Goal: Task Accomplishment & Management: Manage account settings

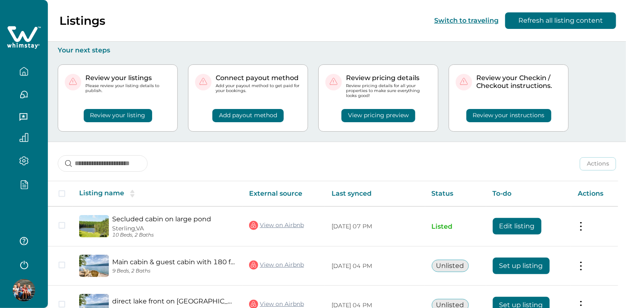
click at [29, 186] on button "button" at bounding box center [24, 183] width 35 height 9
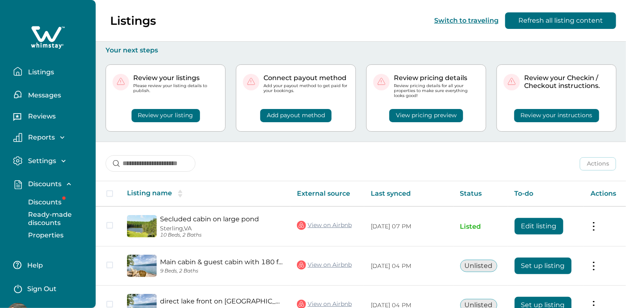
click at [49, 199] on p "Discounts" at bounding box center [44, 202] width 36 height 8
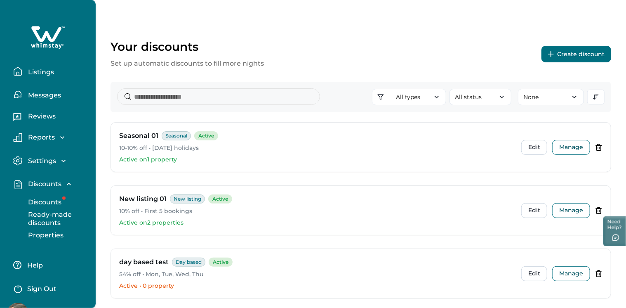
click at [583, 46] on button "Create discount" at bounding box center [576, 54] width 70 height 16
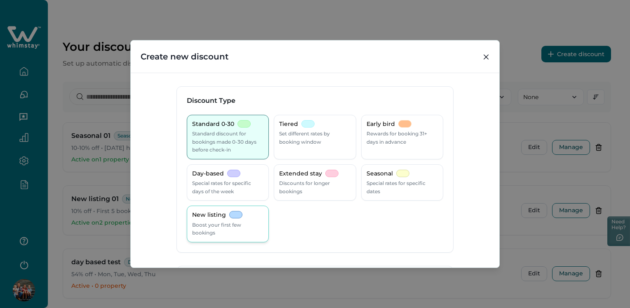
click at [221, 215] on p "New listing" at bounding box center [209, 215] width 34 height 8
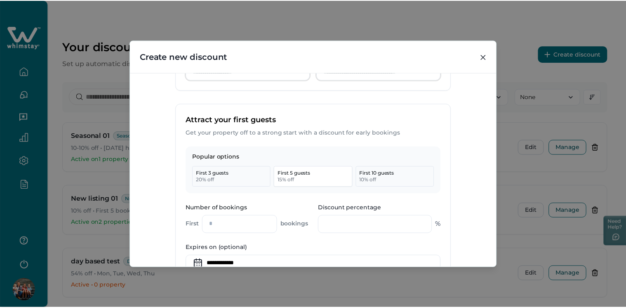
scroll to position [291, 0]
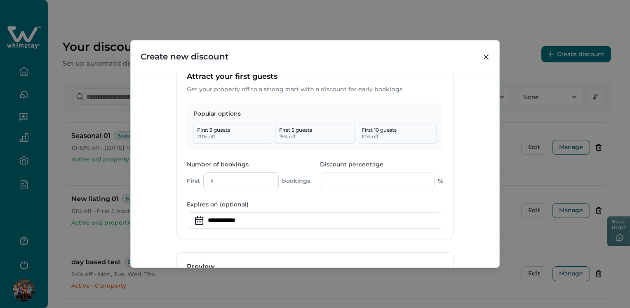
click at [230, 181] on input "*" at bounding box center [240, 181] width 75 height 18
type input "*"
click at [320, 186] on input "Discount percentage" at bounding box center [377, 181] width 115 height 18
click at [482, 54] on button "Close" at bounding box center [485, 56] width 13 height 13
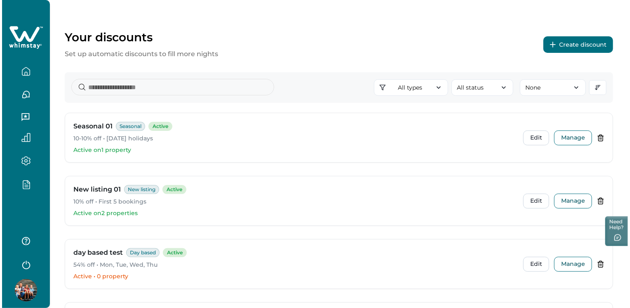
scroll to position [0, 0]
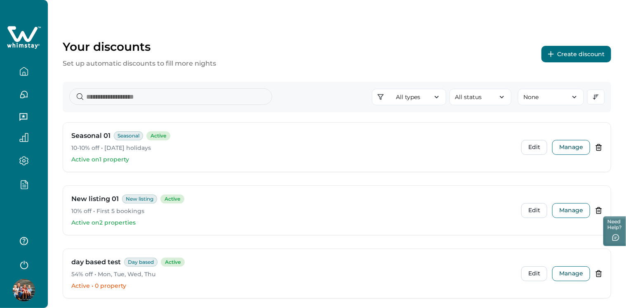
click at [564, 52] on button "Create discount" at bounding box center [576, 54] width 70 height 16
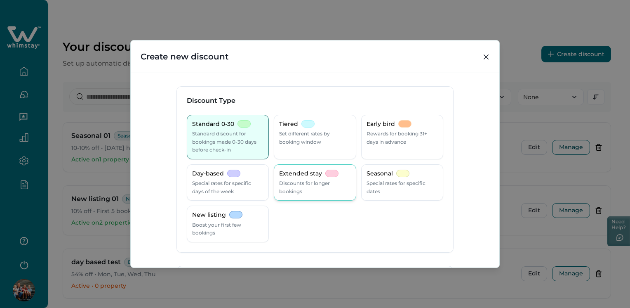
scroll to position [206, 0]
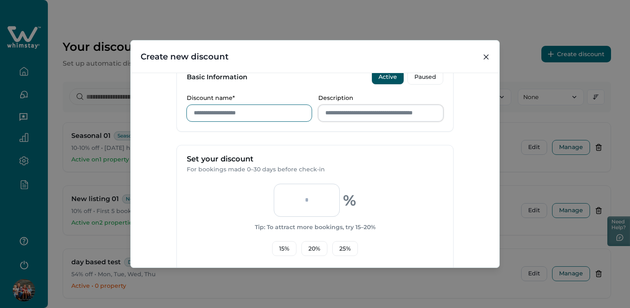
click at [221, 115] on input "Discount name*" at bounding box center [249, 113] width 125 height 16
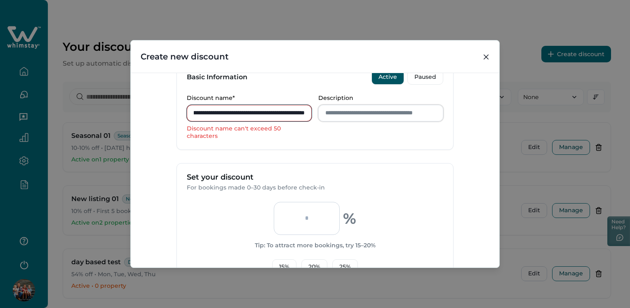
scroll to position [0, 221]
type input "**********"
click at [360, 108] on input "Description" at bounding box center [380, 113] width 125 height 16
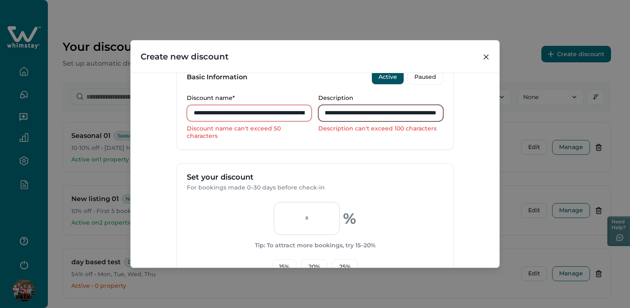
scroll to position [0, 446]
type input "**********"
click at [484, 57] on icon "Close" at bounding box center [486, 56] width 5 height 5
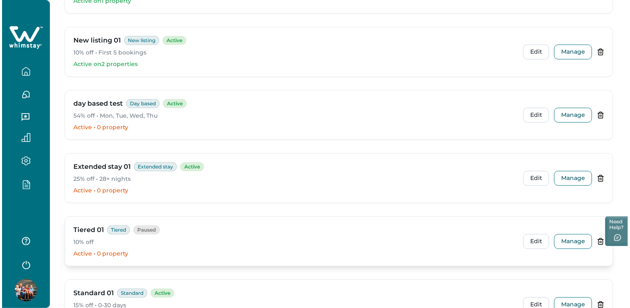
scroll to position [289, 0]
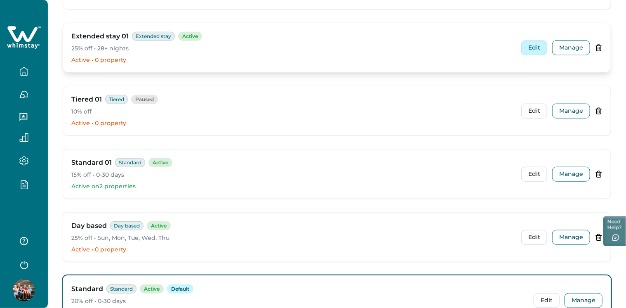
click at [536, 45] on button "Edit" at bounding box center [534, 47] width 26 height 15
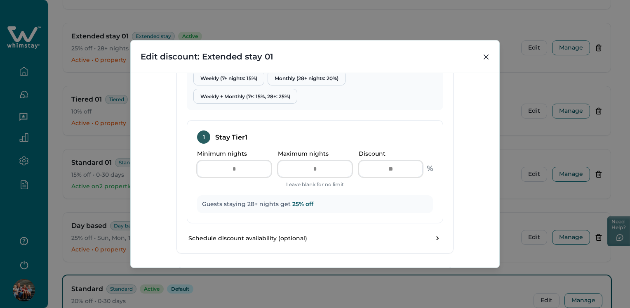
scroll to position [371, 0]
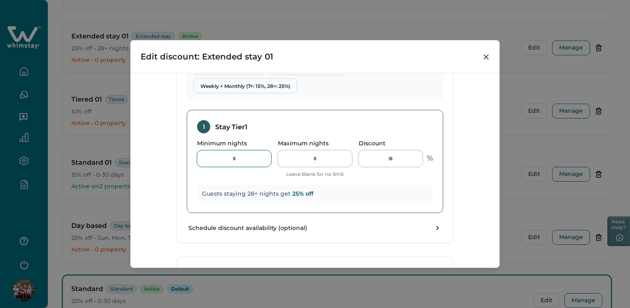
click at [251, 161] on input "**" at bounding box center [234, 158] width 74 height 16
type input "*"
type input "**"
click at [322, 162] on input "Maximum nights" at bounding box center [315, 158] width 74 height 16
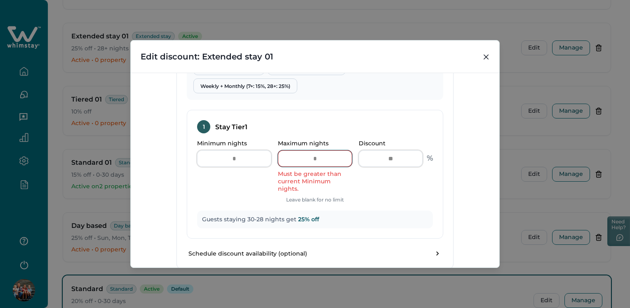
type input "**"
click at [387, 84] on div "Quick start templates: Weekly (7+ nights: 15%) Monthly (28+ nights: 20%) Weekly…" at bounding box center [315, 70] width 256 height 59
click at [491, 56] on button "Close" at bounding box center [485, 56] width 13 height 13
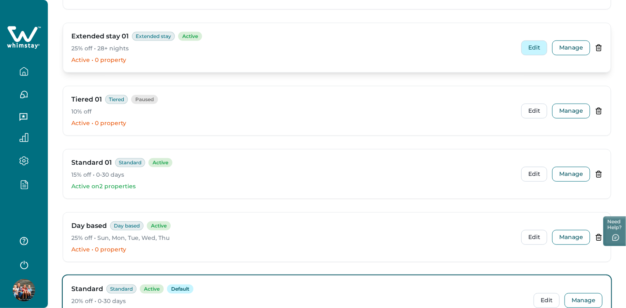
click at [537, 44] on button "Edit" at bounding box center [534, 47] width 26 height 15
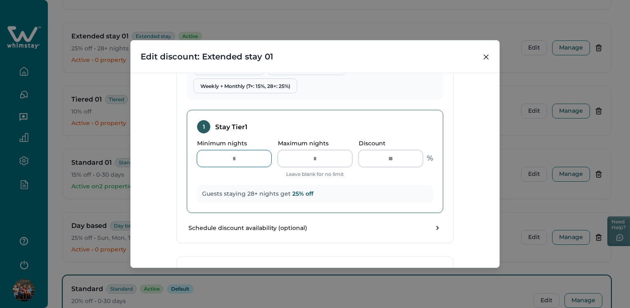
click at [258, 164] on input "**" at bounding box center [234, 158] width 74 height 16
type input "*"
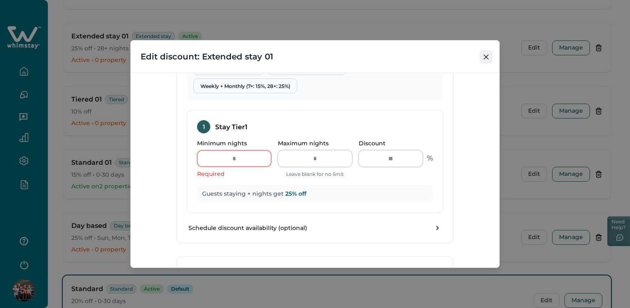
click at [482, 52] on button "Close" at bounding box center [485, 56] width 13 height 13
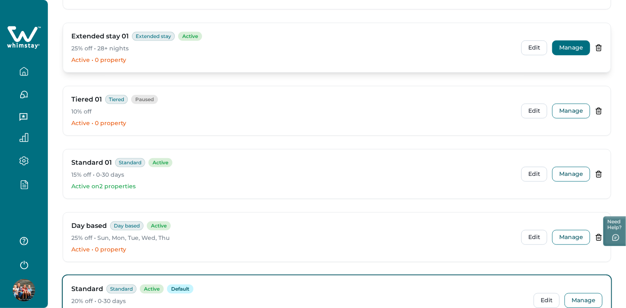
click at [572, 47] on button "Manage" at bounding box center [571, 47] width 38 height 15
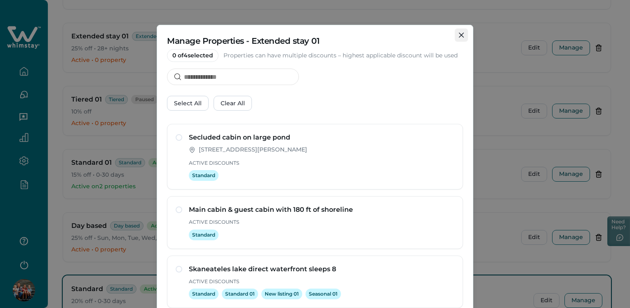
click at [461, 34] on icon "Close" at bounding box center [461, 35] width 5 height 5
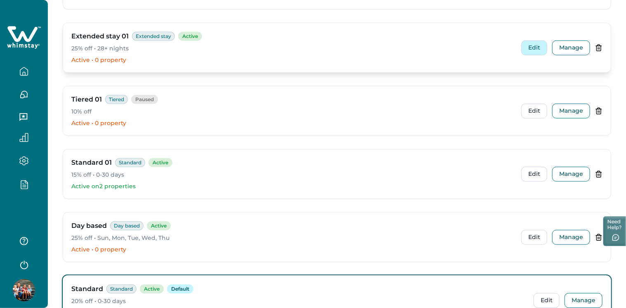
click at [526, 47] on button "Edit" at bounding box center [534, 47] width 26 height 15
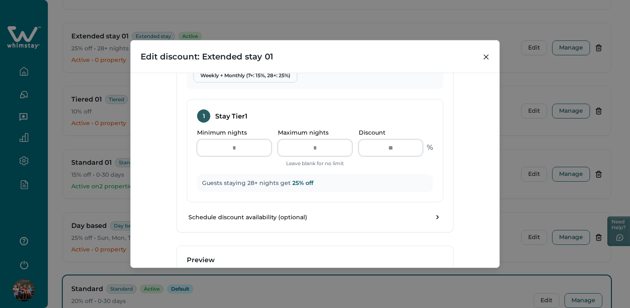
scroll to position [453, 0]
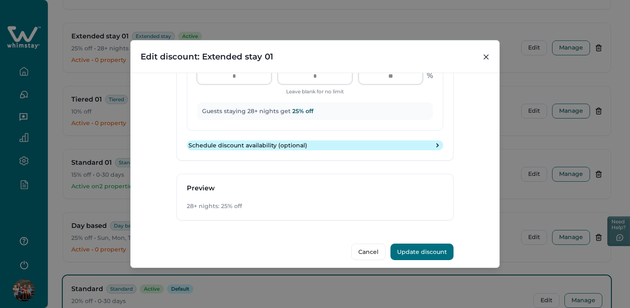
click at [440, 144] on button "Schedule discount availability (optional)" at bounding box center [315, 145] width 256 height 10
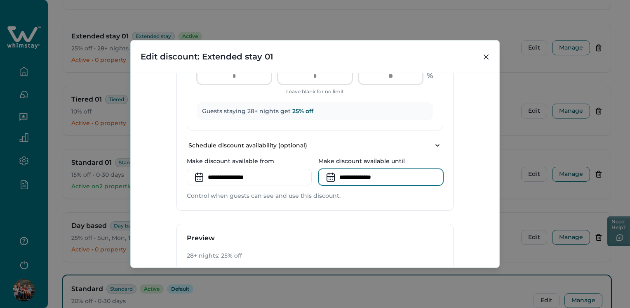
click at [356, 175] on input at bounding box center [380, 177] width 125 height 16
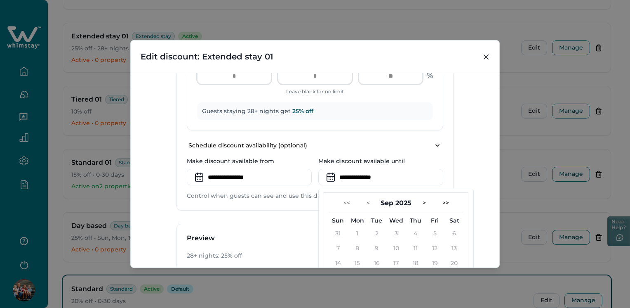
scroll to position [507, 0]
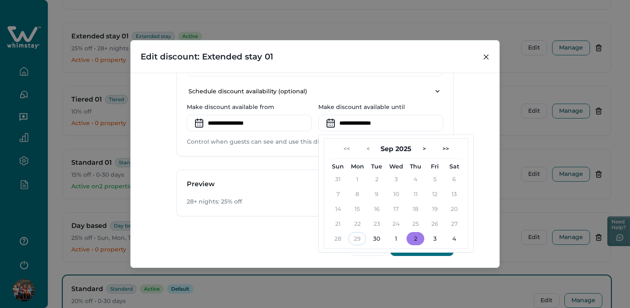
click at [407, 235] on button "2" at bounding box center [415, 238] width 18 height 13
type input "**********"
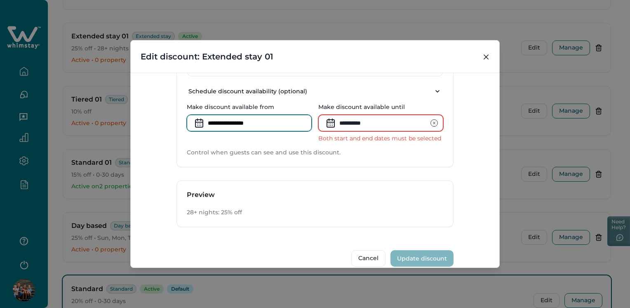
click at [259, 125] on input at bounding box center [249, 123] width 125 height 16
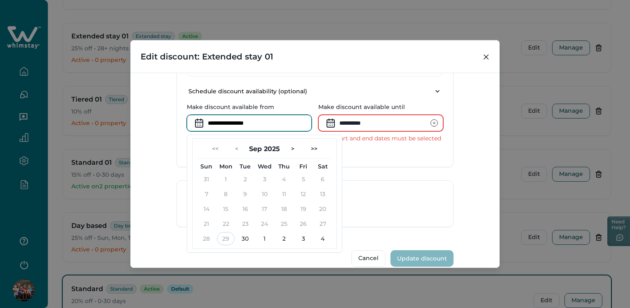
click at [452, 139] on div "**********" at bounding box center [315, 170] width 369 height 194
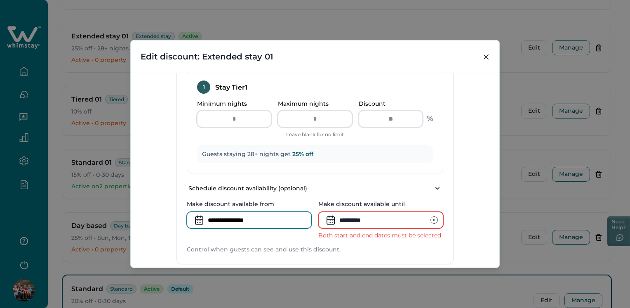
scroll to position [477, 0]
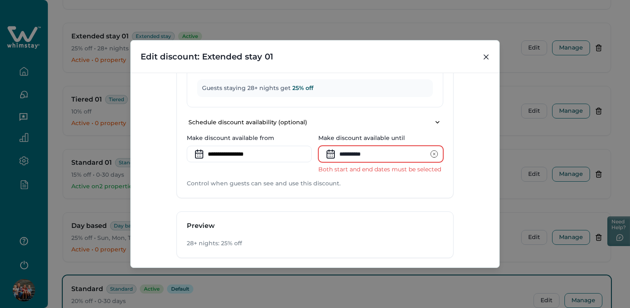
click at [432, 154] on icon "clear input" at bounding box center [434, 154] width 8 height 8
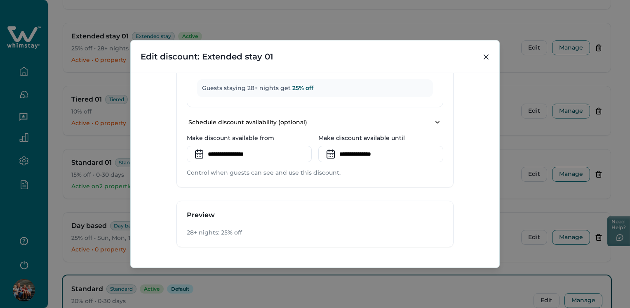
click at [386, 142] on div "Make discount available until" at bounding box center [380, 148] width 125 height 28
click at [374, 153] on input at bounding box center [380, 154] width 125 height 16
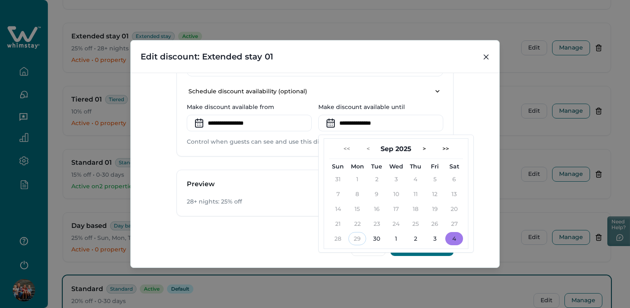
click at [453, 236] on button "4" at bounding box center [454, 238] width 18 height 13
type input "**********"
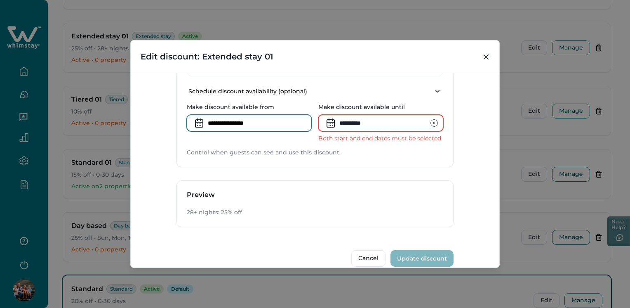
click at [255, 120] on input at bounding box center [249, 123] width 125 height 16
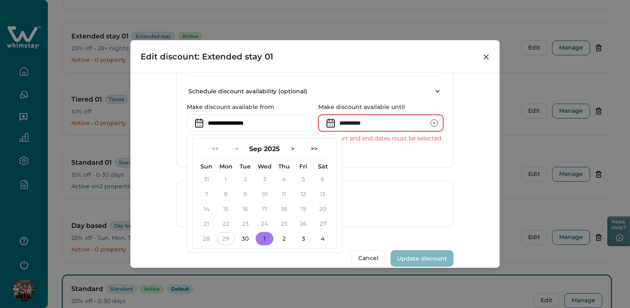
click at [263, 235] on button "1" at bounding box center [265, 238] width 18 height 13
type input "**********"
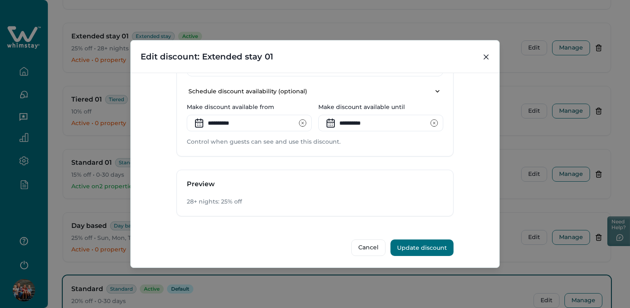
click at [437, 144] on p "Control when guests can see and use this discount." at bounding box center [315, 142] width 256 height 8
click at [430, 120] on icon "clear input" at bounding box center [433, 123] width 7 height 7
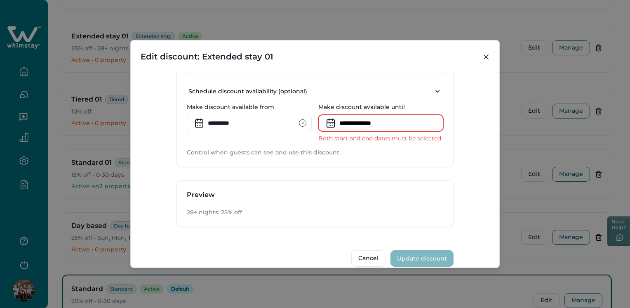
click at [301, 123] on icon "clear input" at bounding box center [302, 123] width 8 height 8
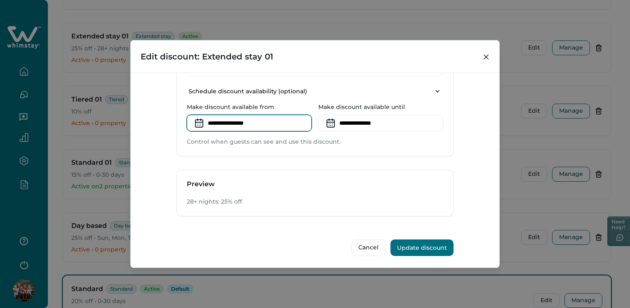
click at [249, 122] on input at bounding box center [249, 123] width 125 height 16
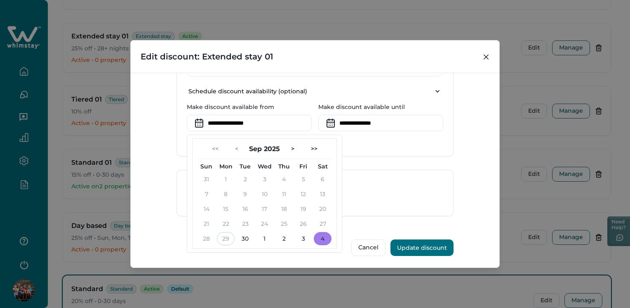
click at [318, 235] on button "4" at bounding box center [323, 238] width 18 height 13
type input "**********"
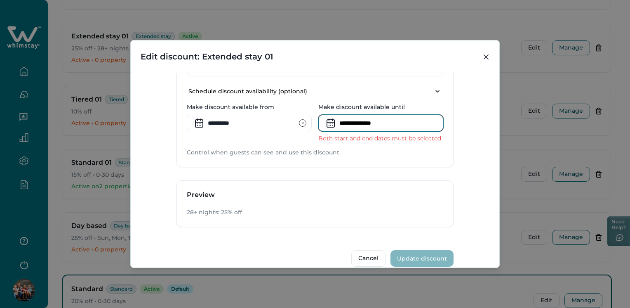
click at [344, 122] on input at bounding box center [380, 123] width 125 height 16
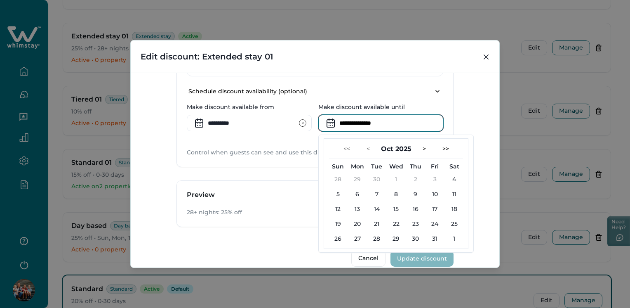
click at [475, 105] on div "**********" at bounding box center [315, 170] width 369 height 194
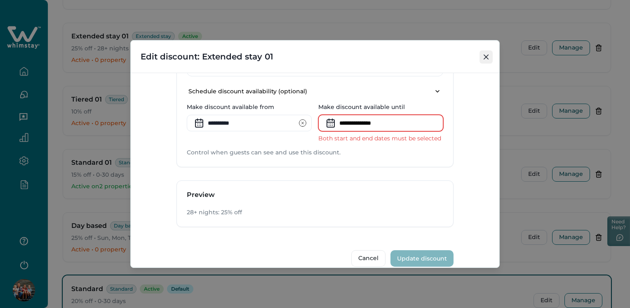
click at [488, 59] on icon "Close" at bounding box center [486, 56] width 5 height 5
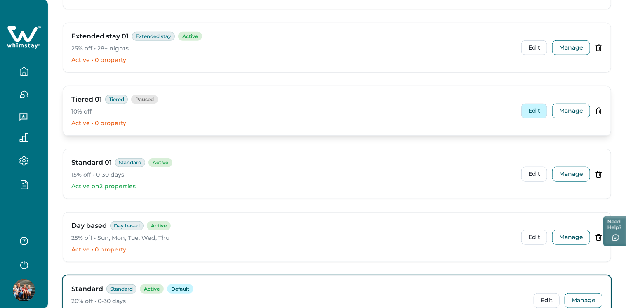
click at [525, 107] on button "Edit" at bounding box center [534, 110] width 26 height 15
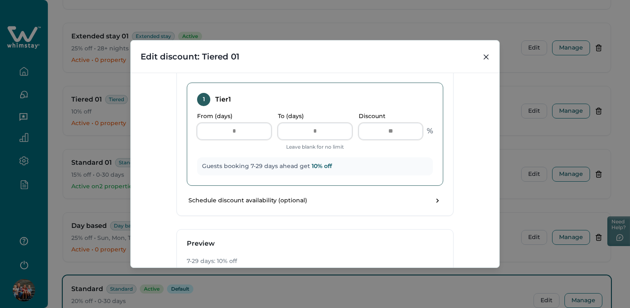
scroll to position [319, 0]
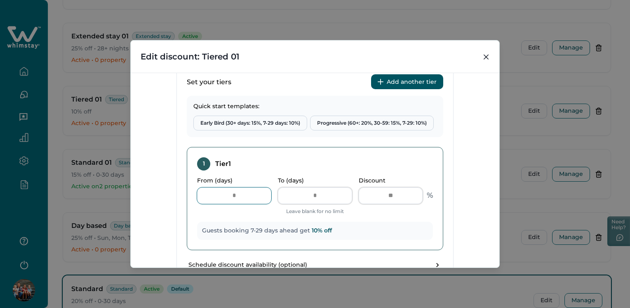
click at [248, 193] on input "*" at bounding box center [234, 195] width 74 height 16
click at [325, 193] on input "**" at bounding box center [315, 195] width 74 height 16
type input "*"
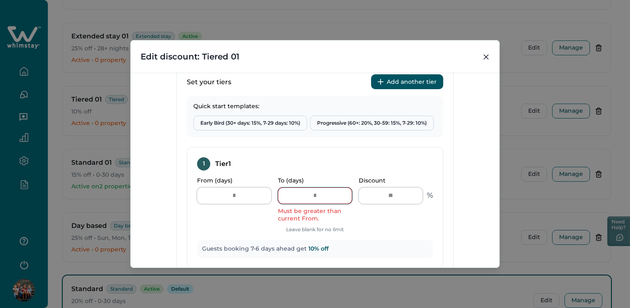
type input "*"
click at [467, 204] on div "Discount Type Standard 0-30 Standard discount for bookings made 0-30 days befor…" at bounding box center [315, 170] width 369 height 194
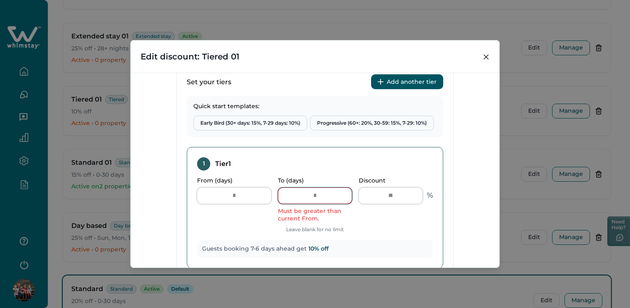
click at [330, 201] on input "*" at bounding box center [315, 195] width 74 height 16
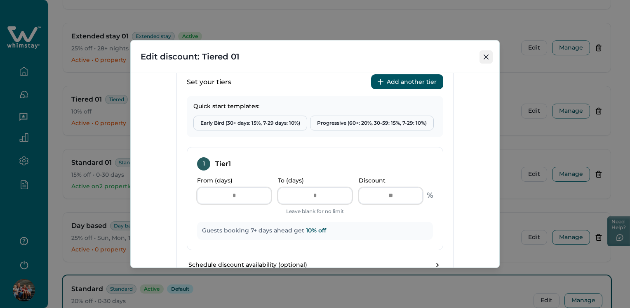
click at [487, 55] on icon "Close" at bounding box center [486, 56] width 5 height 5
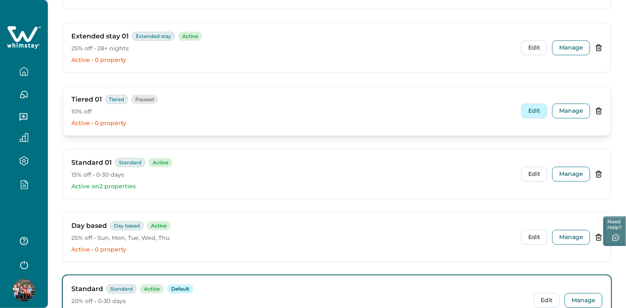
click at [529, 103] on button "Edit" at bounding box center [534, 110] width 26 height 15
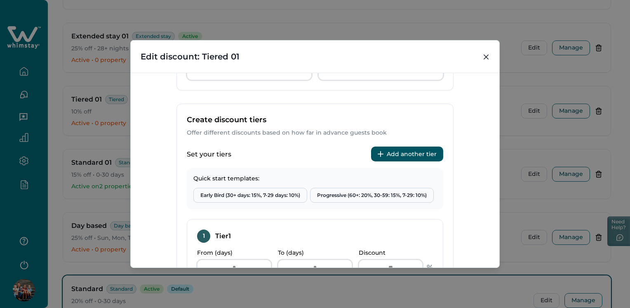
scroll to position [412, 0]
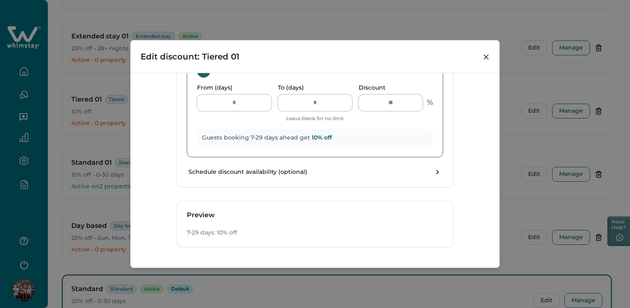
drag, startPoint x: 208, startPoint y: 90, endPoint x: 254, endPoint y: 101, distance: 47.4
click at [212, 92] on div "From (days) *" at bounding box center [234, 97] width 74 height 27
click at [239, 99] on input "*" at bounding box center [234, 102] width 74 height 16
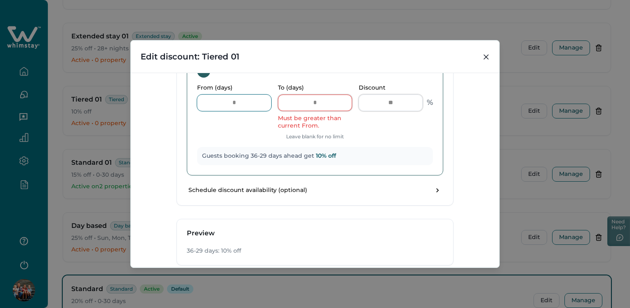
type input "*"
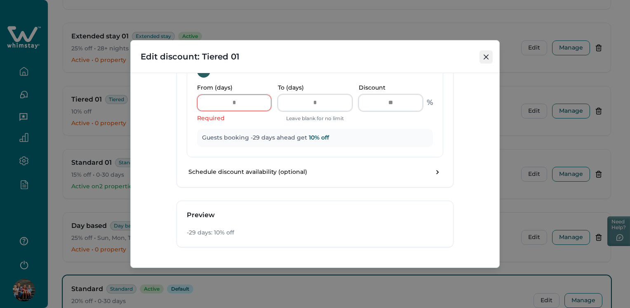
click at [484, 51] on button "Close" at bounding box center [485, 56] width 13 height 13
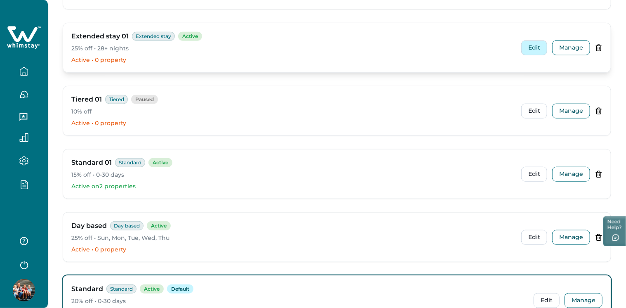
click at [528, 44] on button "Edit" at bounding box center [534, 47] width 26 height 15
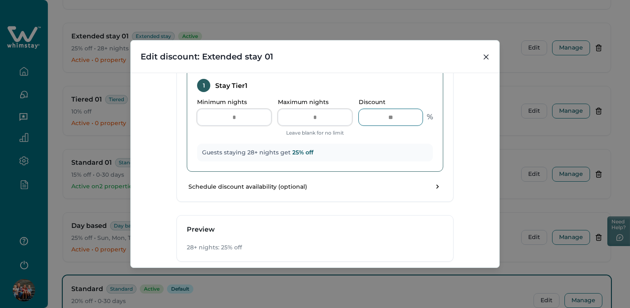
click at [401, 115] on input "**" at bounding box center [391, 117] width 64 height 16
type input "*"
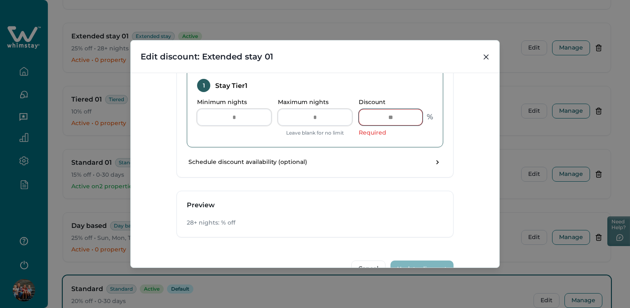
type input "*"
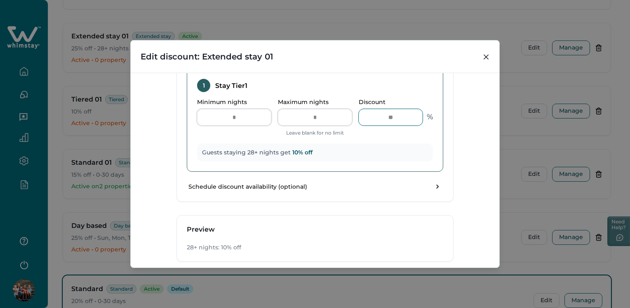
type input "*"
type input "***"
drag, startPoint x: 458, startPoint y: 110, endPoint x: 467, endPoint y: 101, distance: 12.6
click at [458, 110] on div "**********" at bounding box center [315, 170] width 369 height 194
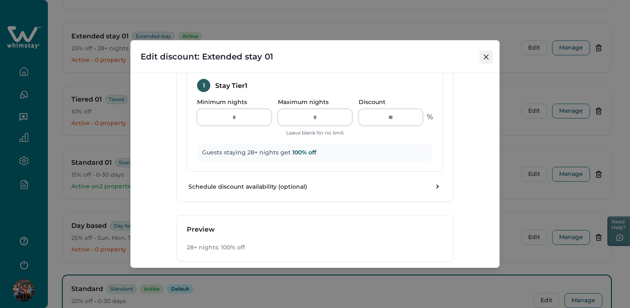
click at [489, 57] on button "Close" at bounding box center [485, 56] width 13 height 13
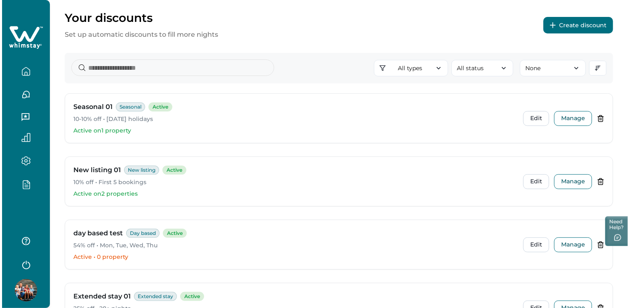
scroll to position [0, 0]
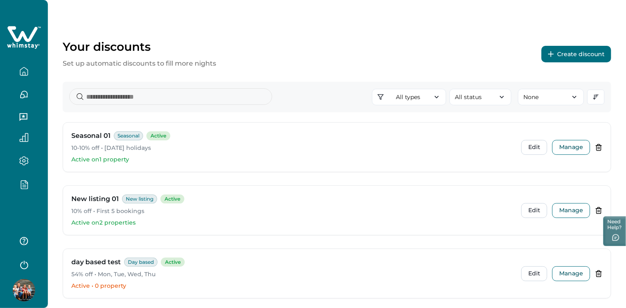
click at [566, 50] on button "Create discount" at bounding box center [576, 54] width 70 height 16
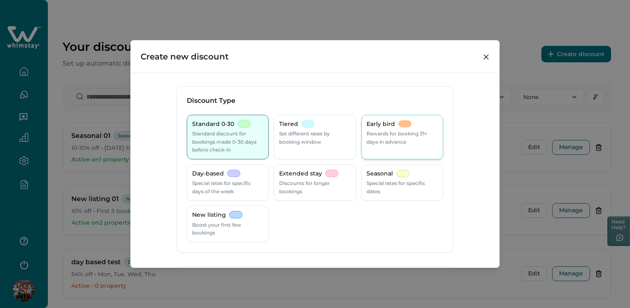
click at [391, 129] on p "Rewards for booking 31+ days in advance" at bounding box center [401, 137] width 71 height 16
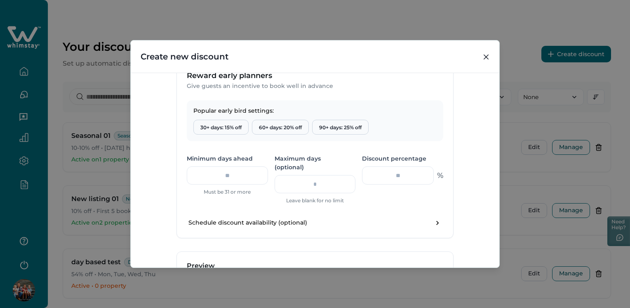
scroll to position [362, 0]
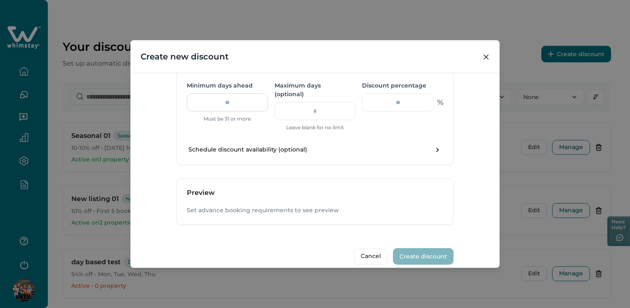
click at [231, 103] on input "number" at bounding box center [227, 102] width 81 height 18
click at [373, 131] on div "Popular early bird settings: 30+ days: 15% off 60+ days: 20% off 90+ days: 25% …" at bounding box center [315, 95] width 276 height 137
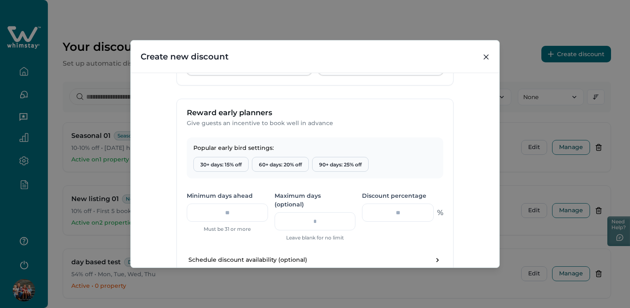
scroll to position [239, 0]
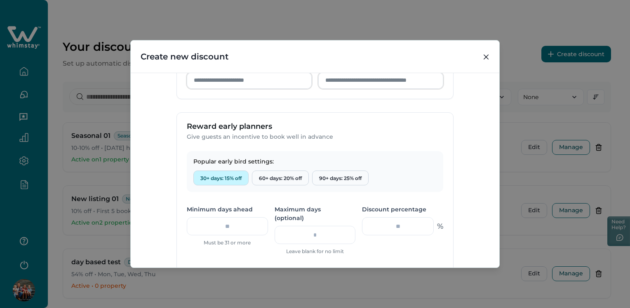
click at [213, 174] on button "30+ days: 15% off" at bounding box center [220, 177] width 55 height 15
type input "**"
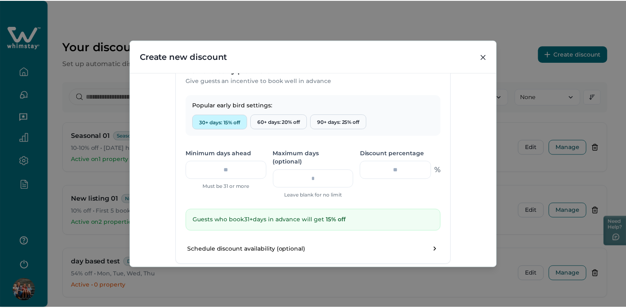
scroll to position [362, 0]
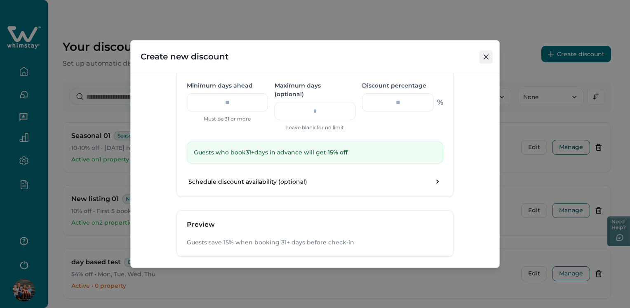
click at [483, 56] on button "Close" at bounding box center [485, 56] width 13 height 13
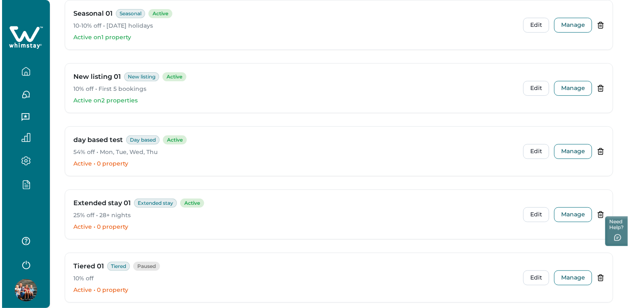
scroll to position [165, 0]
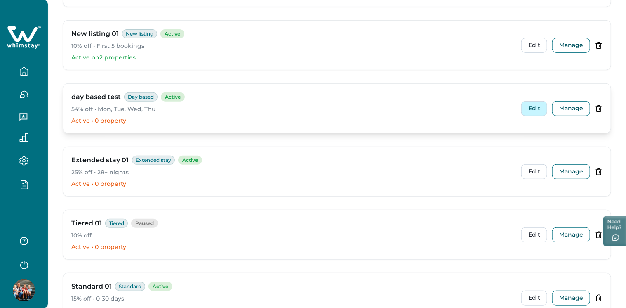
click at [533, 106] on button "Edit" at bounding box center [534, 108] width 26 height 15
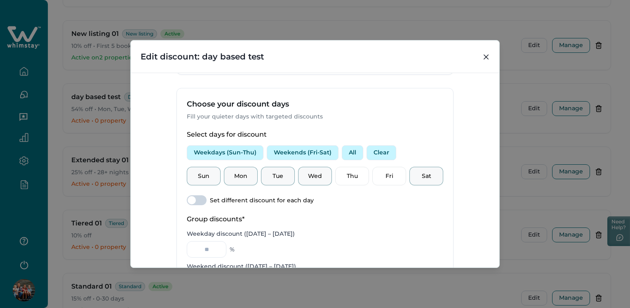
scroll to position [262, 0]
click at [201, 199] on span at bounding box center [197, 201] width 20 height 10
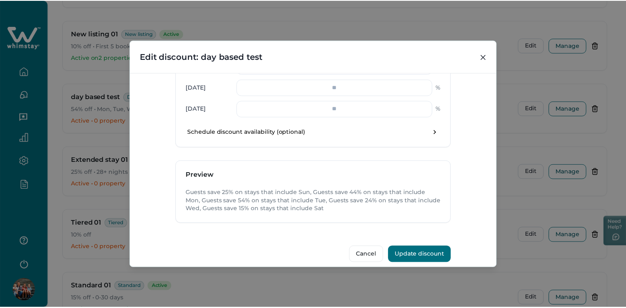
scroll to position [485, 0]
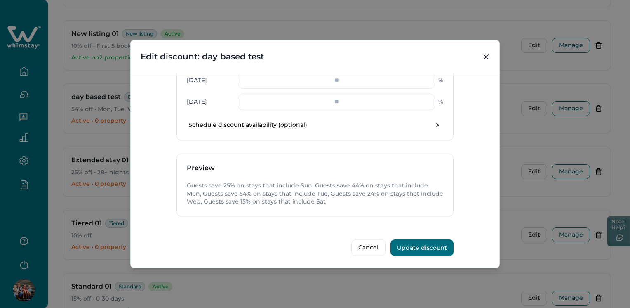
click at [419, 242] on button "Update discount" at bounding box center [421, 247] width 63 height 16
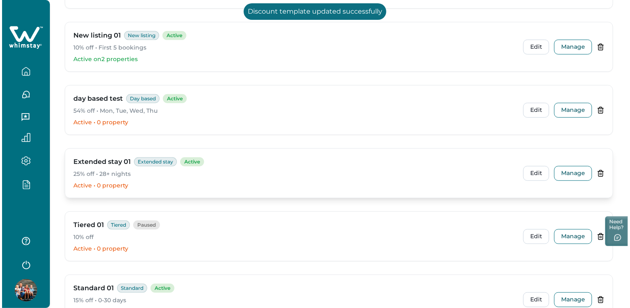
scroll to position [165, 0]
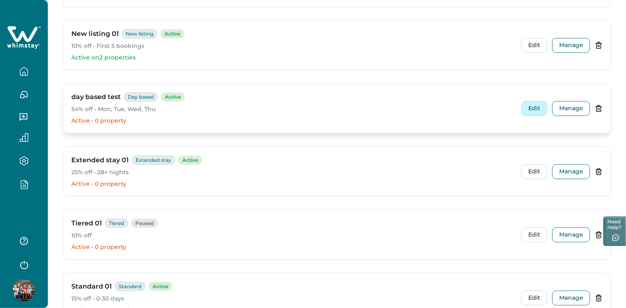
click at [522, 110] on button "Edit" at bounding box center [534, 108] width 26 height 15
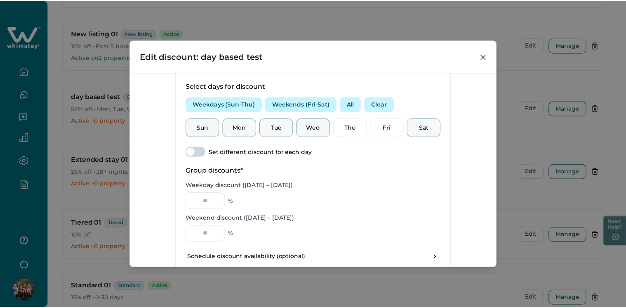
scroll to position [330, 0]
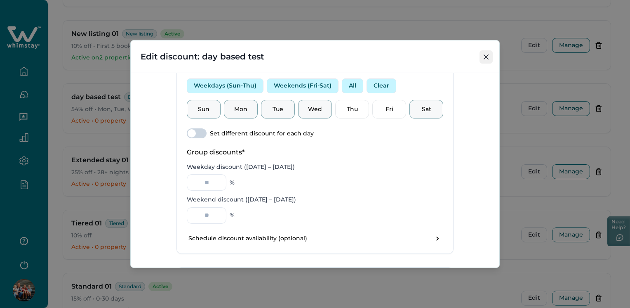
click at [486, 57] on icon "Close" at bounding box center [486, 56] width 5 height 5
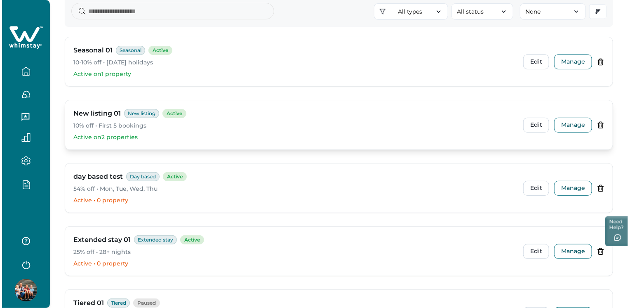
scroll to position [82, 0]
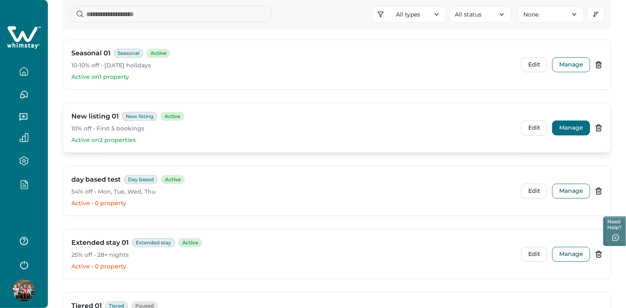
click at [565, 121] on button "Manage" at bounding box center [571, 127] width 38 height 15
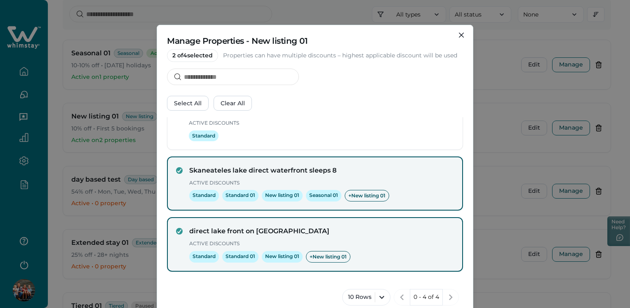
scroll to position [0, 0]
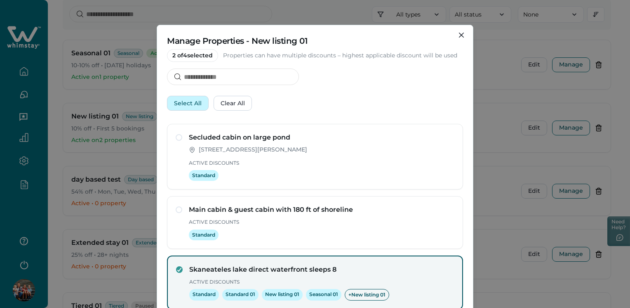
click at [192, 104] on button "Select All" at bounding box center [188, 103] width 42 height 15
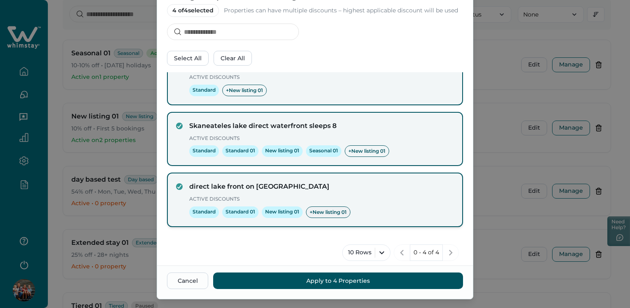
scroll to position [61, 0]
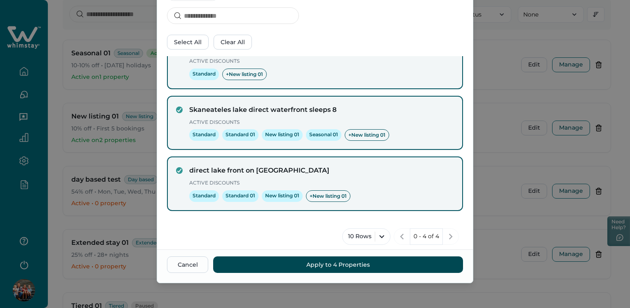
click at [322, 261] on button "Apply to 4 Properties" at bounding box center [338, 264] width 250 height 16
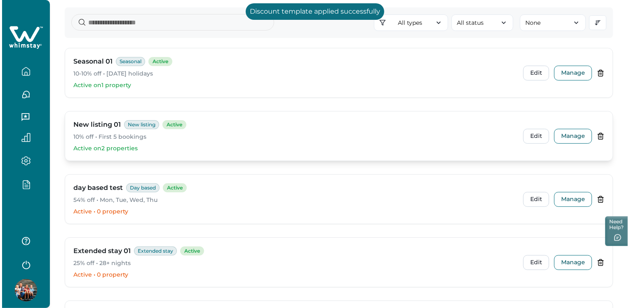
scroll to position [165, 0]
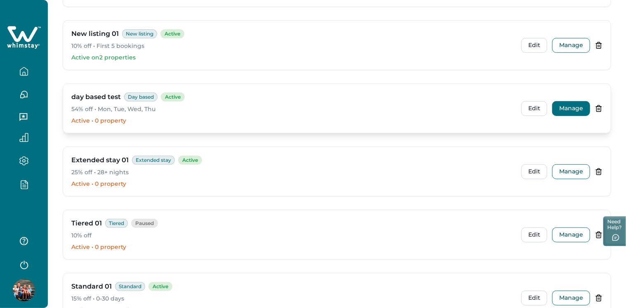
click at [562, 106] on button "Manage" at bounding box center [571, 108] width 38 height 15
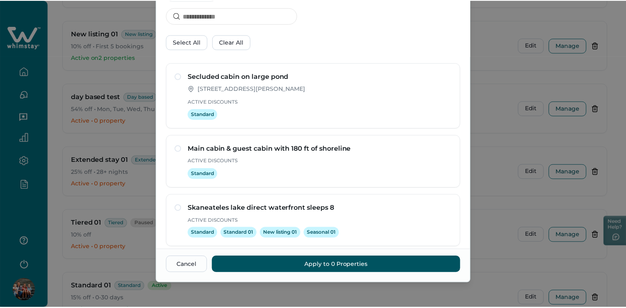
scroll to position [0, 0]
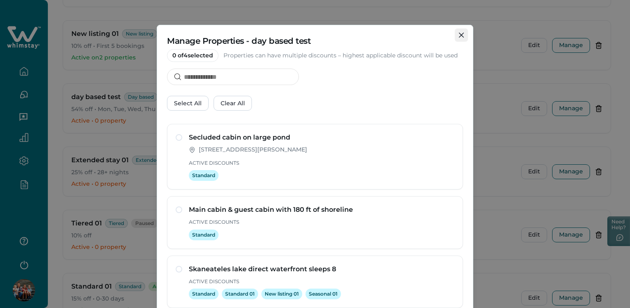
click at [459, 35] on icon "Close" at bounding box center [461, 35] width 5 height 5
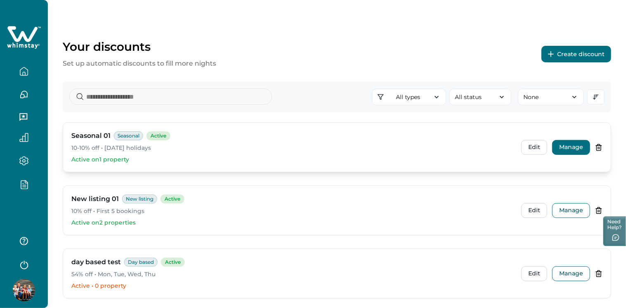
click at [561, 146] on button "Manage" at bounding box center [571, 147] width 38 height 15
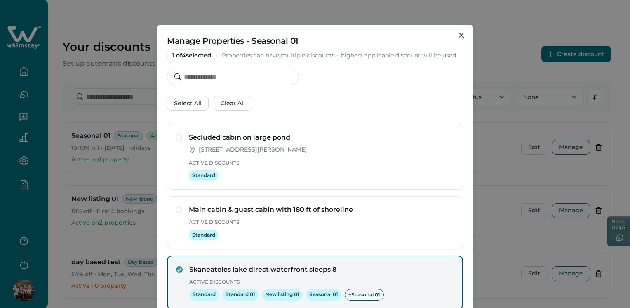
drag, startPoint x: 463, startPoint y: 34, endPoint x: 460, endPoint y: 47, distance: 13.1
click at [463, 36] on button "Close" at bounding box center [461, 34] width 13 height 13
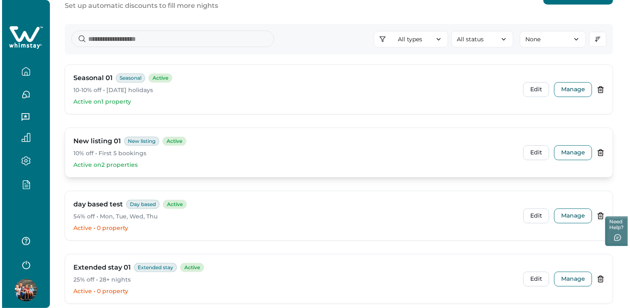
scroll to position [165, 0]
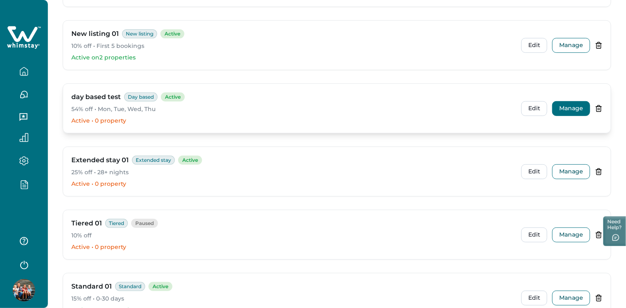
click at [572, 101] on button "Manage" at bounding box center [571, 108] width 38 height 15
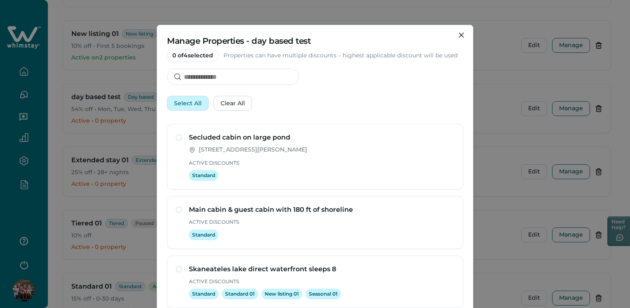
click at [185, 98] on button "Select All" at bounding box center [188, 103] width 42 height 15
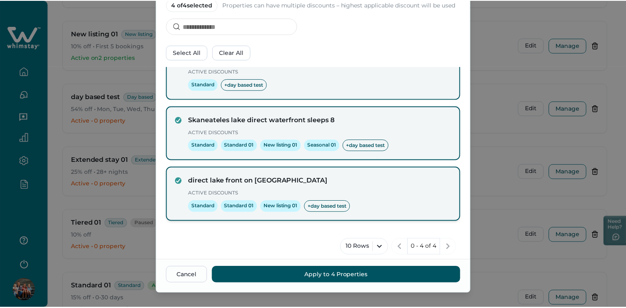
scroll to position [61, 0]
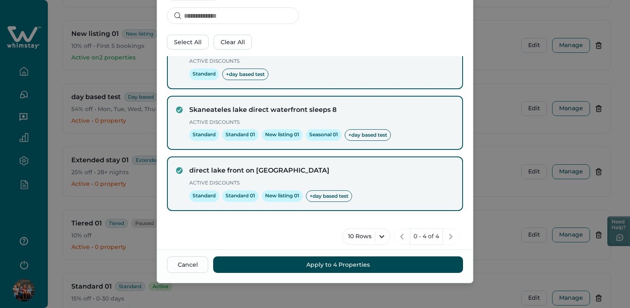
click at [335, 260] on button "Apply to 4 Properties" at bounding box center [338, 264] width 250 height 16
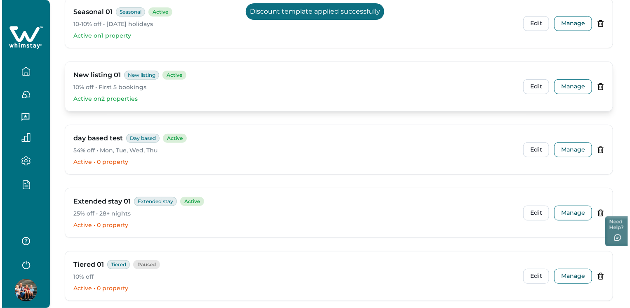
scroll to position [0, 0]
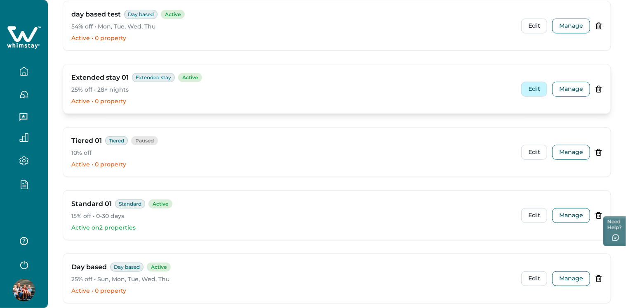
click at [536, 89] on button "Edit" at bounding box center [534, 89] width 26 height 15
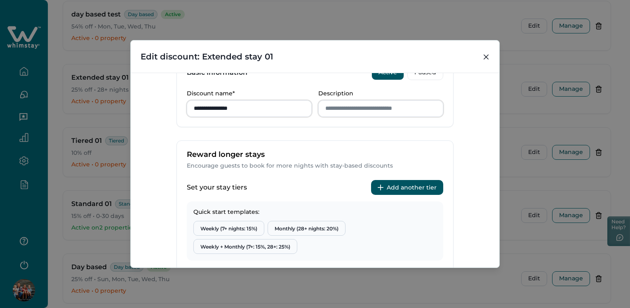
scroll to position [128, 0]
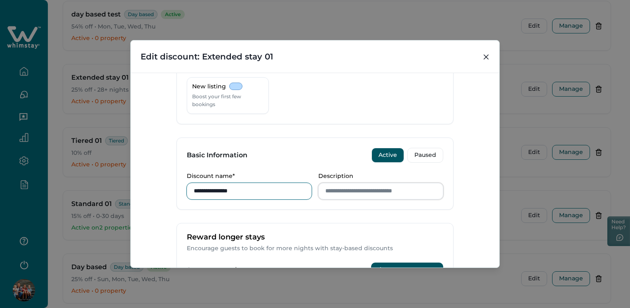
click at [248, 189] on input "**********" at bounding box center [249, 191] width 125 height 16
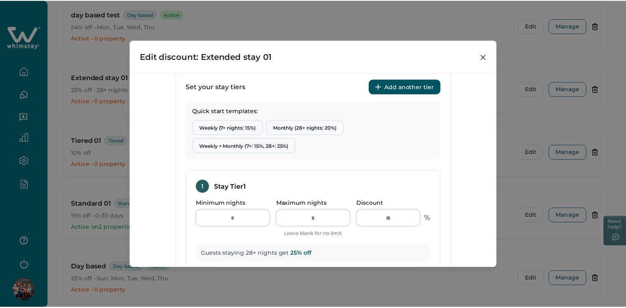
scroll to position [458, 0]
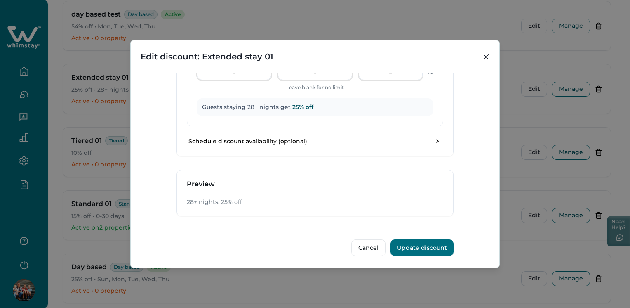
type input "**********"
click at [421, 242] on button "Update discount" at bounding box center [421, 247] width 63 height 16
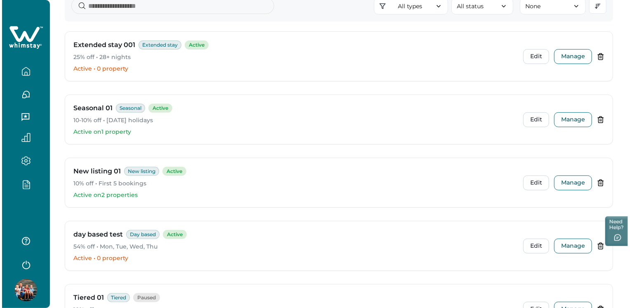
scroll to position [148, 0]
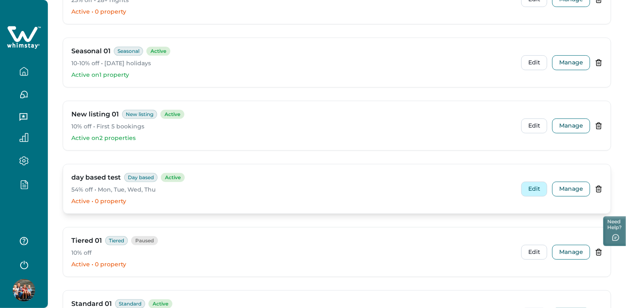
click at [527, 186] on button "Edit" at bounding box center [534, 188] width 26 height 15
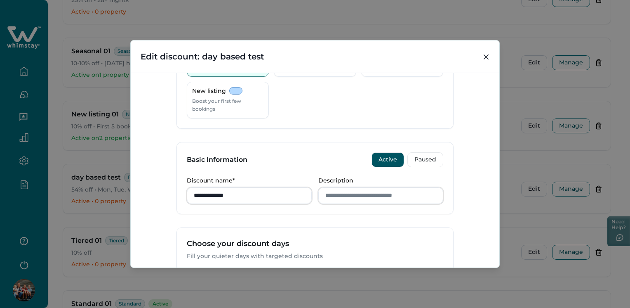
scroll to position [41, 0]
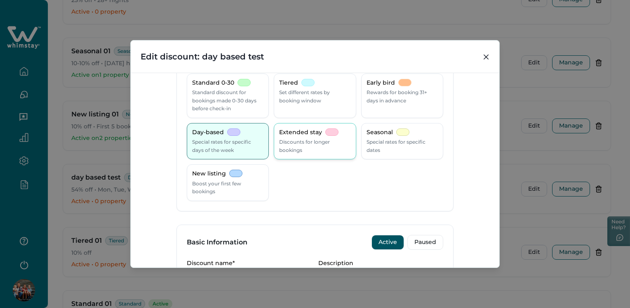
click at [304, 134] on p "Extended stay" at bounding box center [300, 132] width 43 height 8
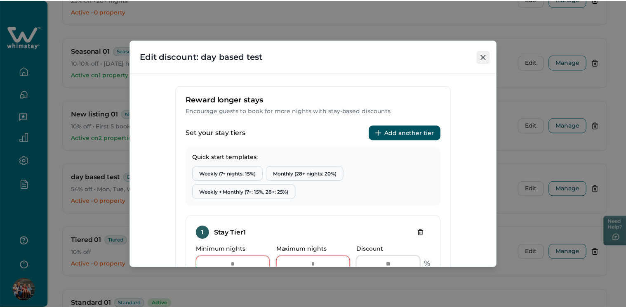
scroll to position [247, 0]
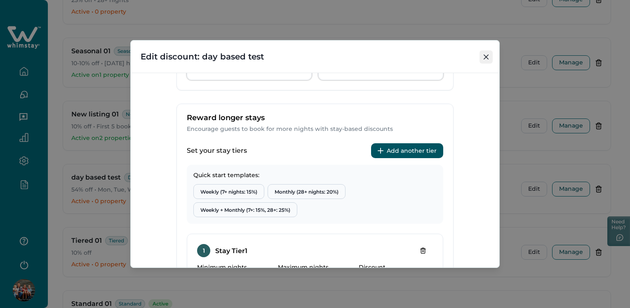
click at [487, 53] on button "Close" at bounding box center [485, 56] width 13 height 13
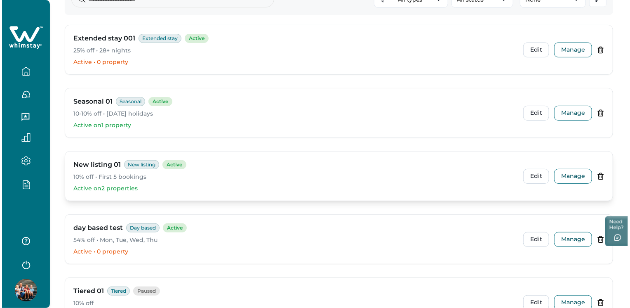
scroll to position [24, 0]
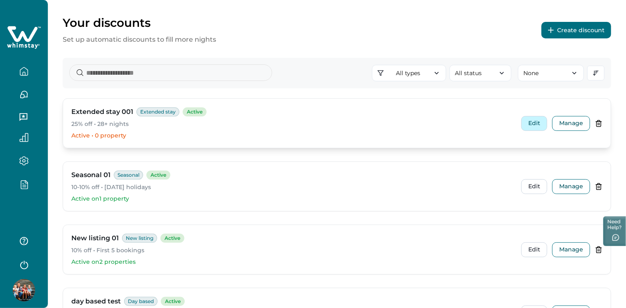
click at [538, 121] on button "Edit" at bounding box center [534, 123] width 26 height 15
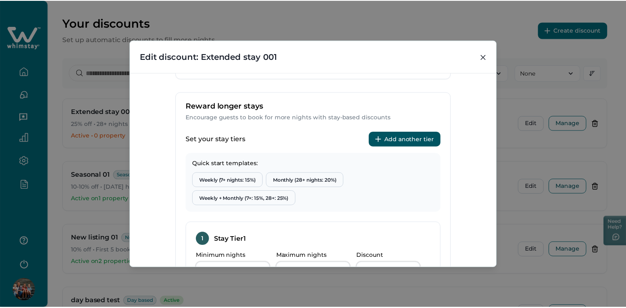
scroll to position [247, 0]
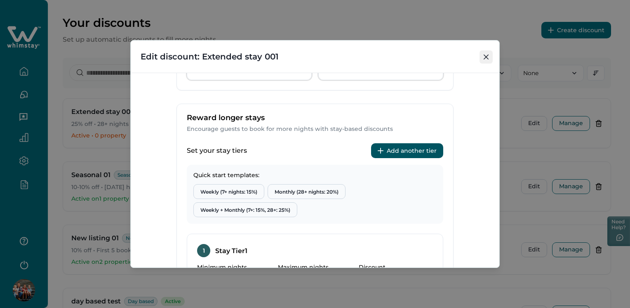
click at [488, 53] on button "Close" at bounding box center [485, 56] width 13 height 13
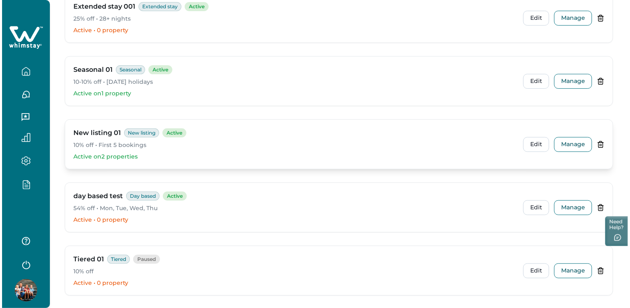
scroll to position [148, 0]
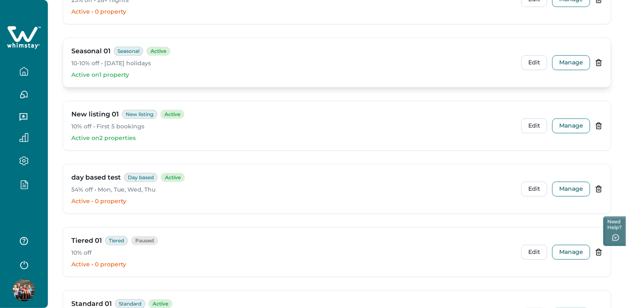
click at [519, 57] on div "Seasonal 01 Seasonal Active 10-10% off • [DATE] holidays Active on 1 property E…" at bounding box center [336, 62] width 547 height 49
click at [532, 60] on button "Edit" at bounding box center [534, 62] width 26 height 15
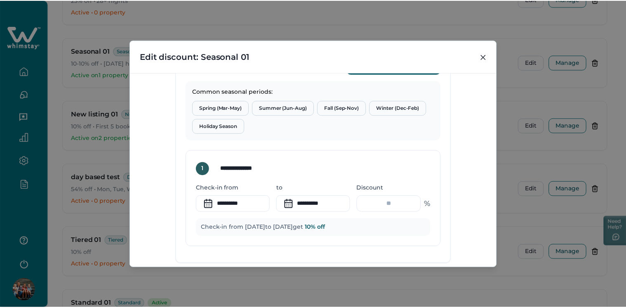
scroll to position [412, 0]
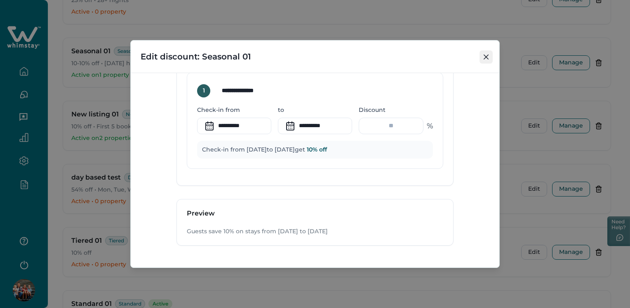
click at [482, 53] on button "Close" at bounding box center [485, 56] width 13 height 13
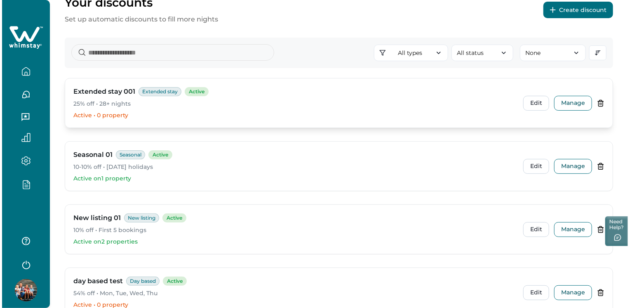
scroll to position [0, 0]
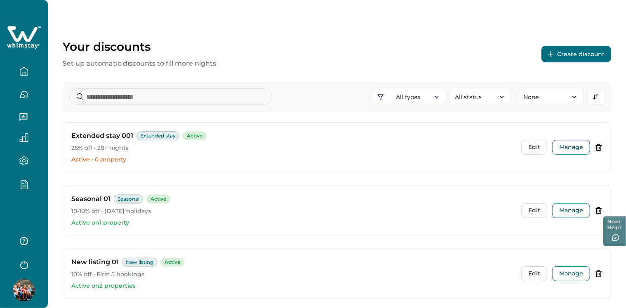
click at [584, 51] on button "Create discount" at bounding box center [576, 54] width 70 height 16
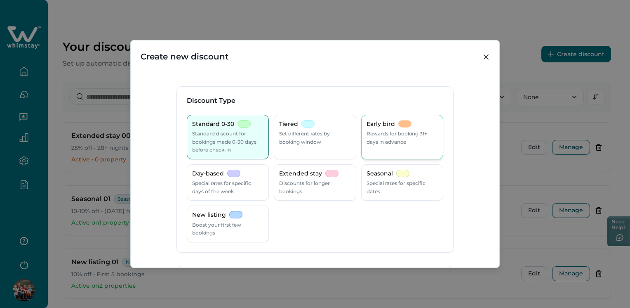
click at [401, 134] on p "Rewards for booking 31+ days in advance" at bounding box center [401, 137] width 71 height 16
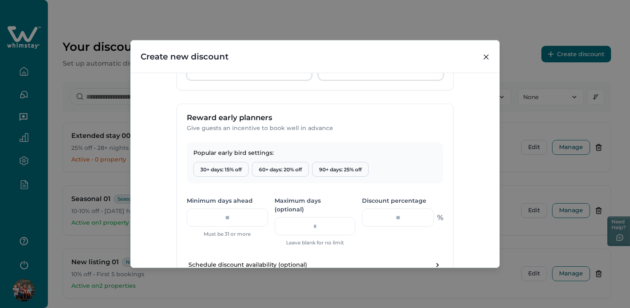
scroll to position [289, 0]
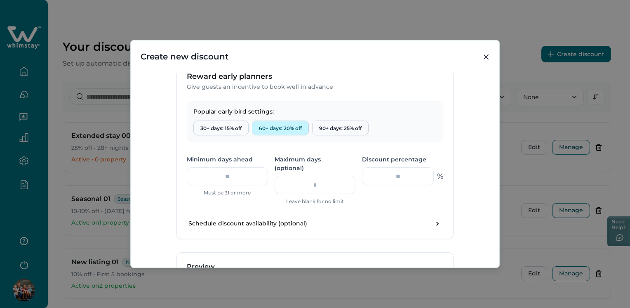
click at [266, 124] on button "60+ days: 20% off" at bounding box center [280, 127] width 57 height 15
type input "**"
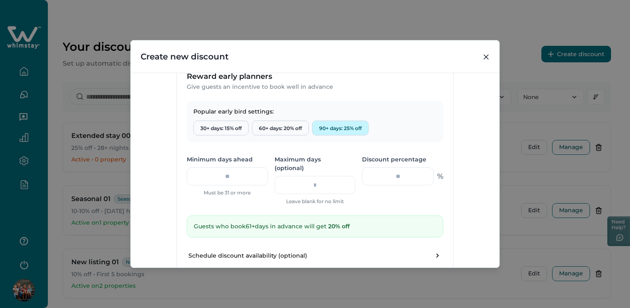
click at [337, 126] on button "90+ days: 25% off" at bounding box center [340, 127] width 56 height 15
type input "**"
click at [485, 51] on button "Close" at bounding box center [485, 56] width 13 height 13
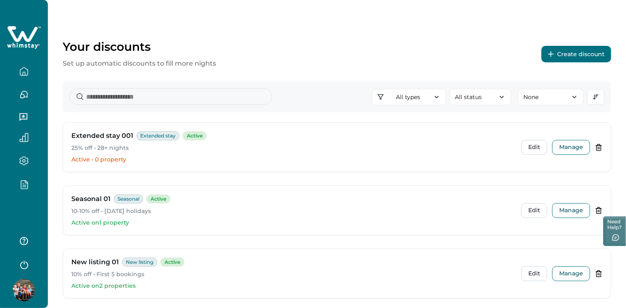
click at [581, 57] on button "Create discount" at bounding box center [576, 54] width 70 height 16
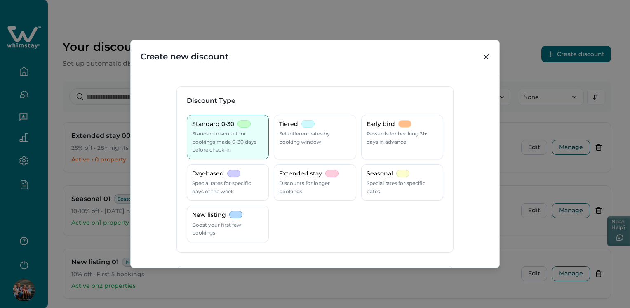
click at [394, 106] on div "Discount Type" at bounding box center [315, 101] width 276 height 28
click at [389, 125] on p "Early bird" at bounding box center [380, 124] width 28 height 8
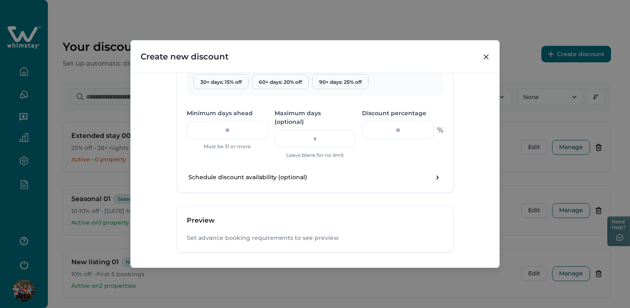
scroll to position [322, 0]
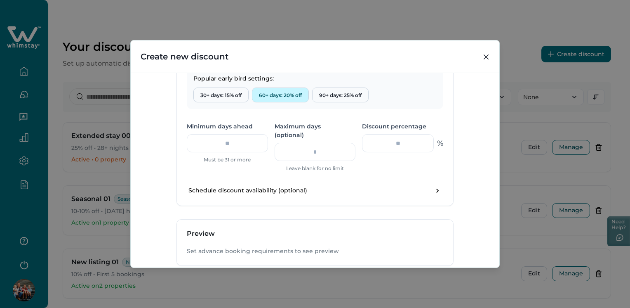
click at [276, 87] on button "60+ days: 20% off" at bounding box center [280, 94] width 57 height 15
type input "**"
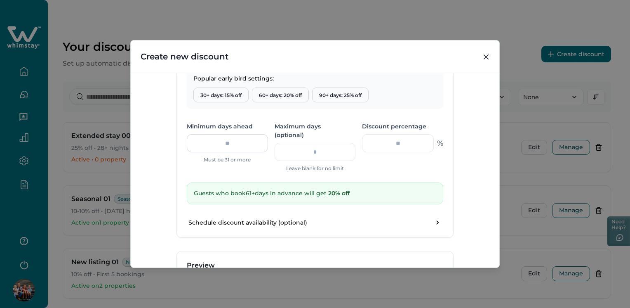
click at [248, 140] on input "**" at bounding box center [227, 143] width 81 height 18
type input "*"
type input "**"
click at [320, 143] on input "number" at bounding box center [315, 152] width 81 height 18
type input "**"
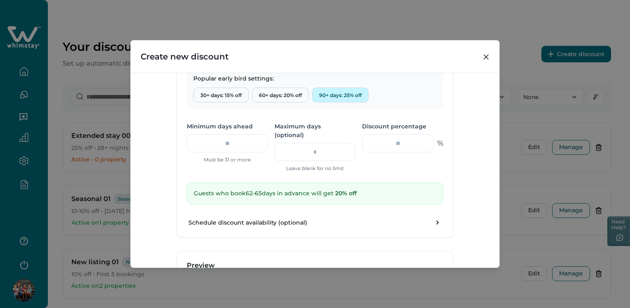
click at [322, 94] on button "90+ days: 25% off" at bounding box center [340, 94] width 56 height 15
type input "**"
click at [232, 144] on input "**" at bounding box center [227, 143] width 81 height 18
type input "*"
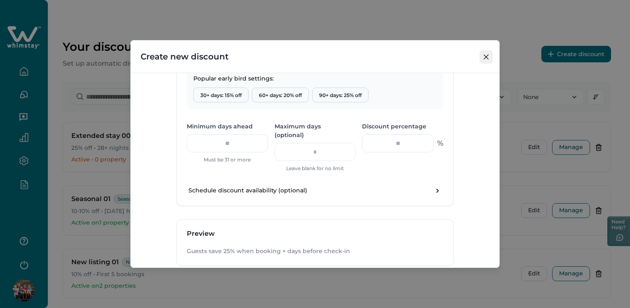
click at [484, 60] on button "Close" at bounding box center [485, 56] width 13 height 13
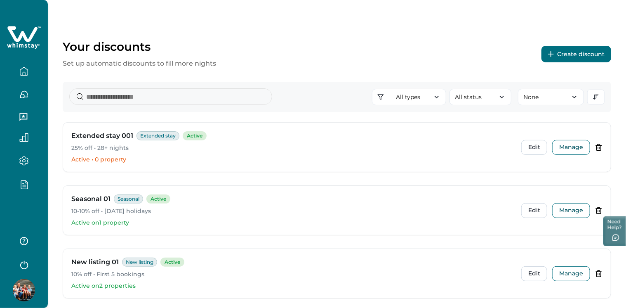
click at [576, 52] on button "Create discount" at bounding box center [576, 54] width 70 height 16
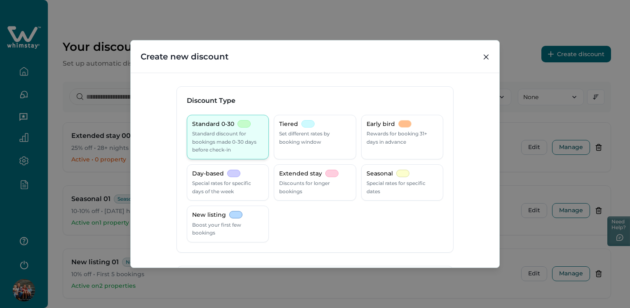
click at [221, 135] on p "Standard discount for bookings made 0-30 days before check-in" at bounding box center [227, 141] width 71 height 24
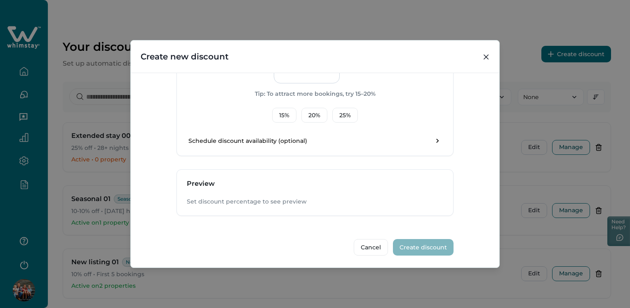
scroll to position [216, 0]
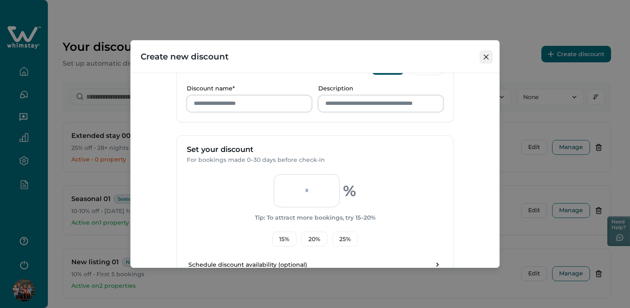
click at [489, 50] on button "Close" at bounding box center [485, 56] width 13 height 13
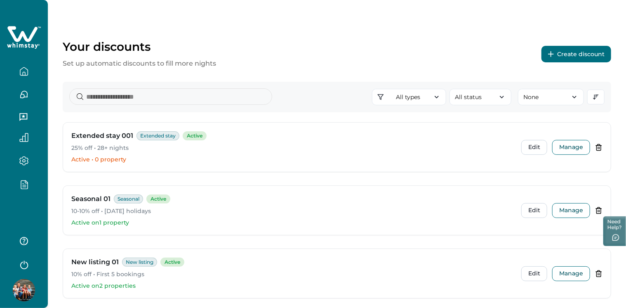
click at [561, 54] on button "Create discount" at bounding box center [576, 54] width 70 height 16
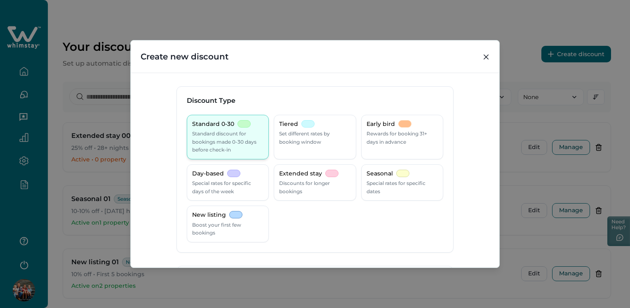
click at [238, 126] on div at bounding box center [243, 123] width 13 height 7
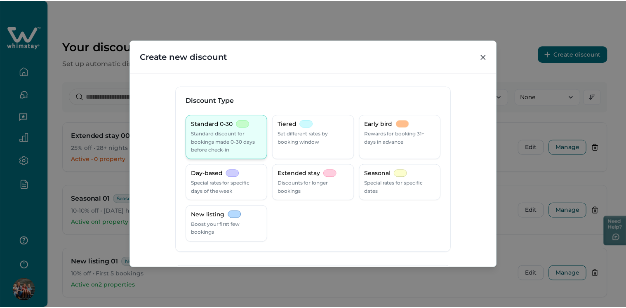
scroll to position [206, 0]
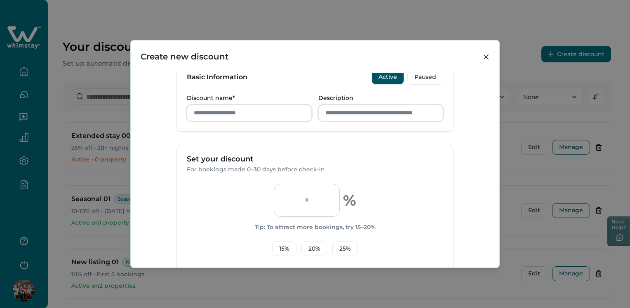
click at [301, 207] on input "number" at bounding box center [307, 199] width 66 height 33
type input "***"
click at [485, 50] on button "Close" at bounding box center [485, 56] width 13 height 13
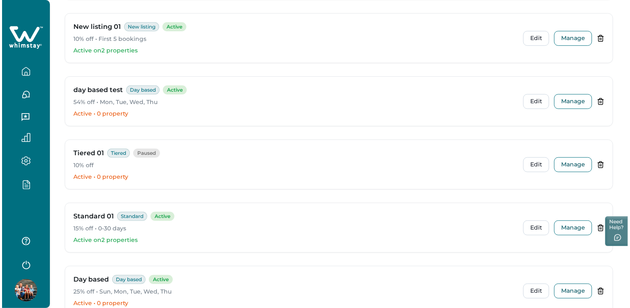
scroll to position [0, 0]
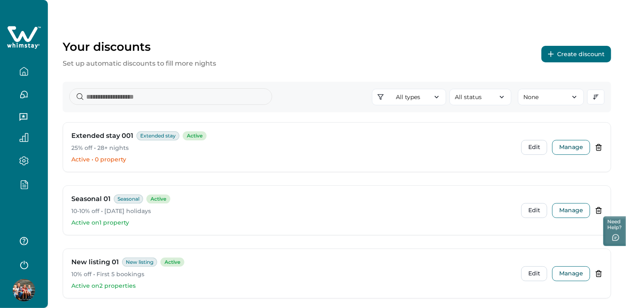
click at [572, 53] on button "Create discount" at bounding box center [576, 54] width 70 height 16
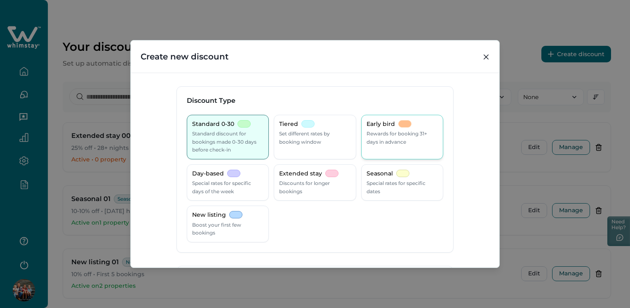
click at [383, 126] on p "Early bird" at bounding box center [380, 124] width 28 height 8
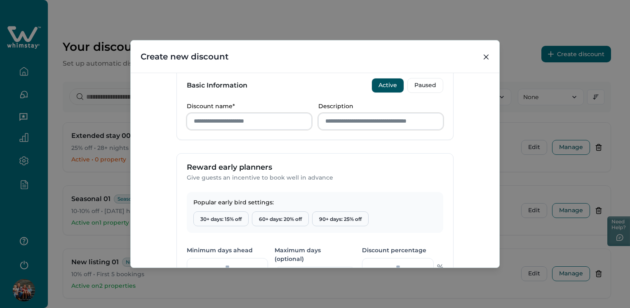
scroll to position [289, 0]
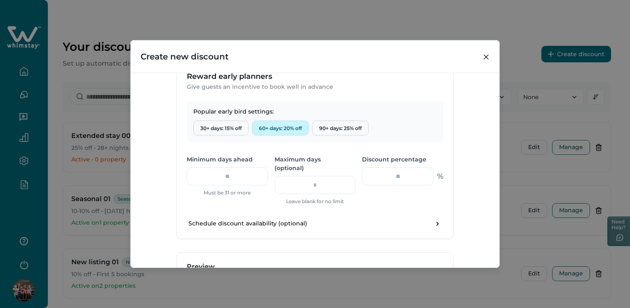
click at [280, 123] on button "60+ days: 20% off" at bounding box center [280, 127] width 57 height 15
type input "**"
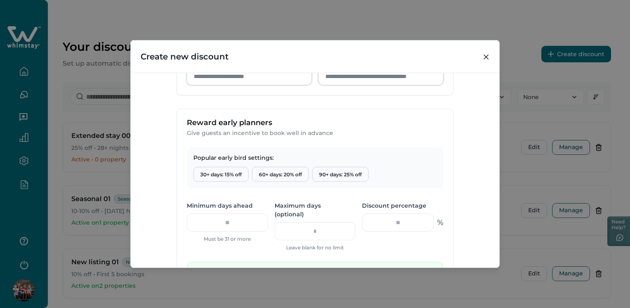
scroll to position [247, 0]
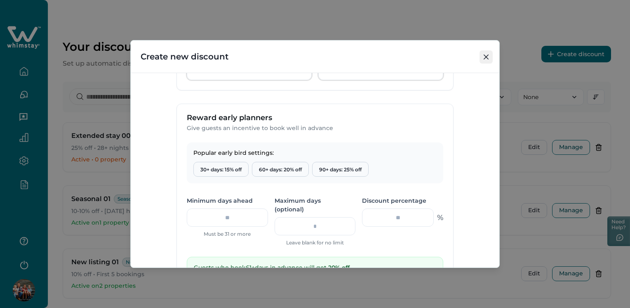
click at [486, 54] on button "Close" at bounding box center [485, 56] width 13 height 13
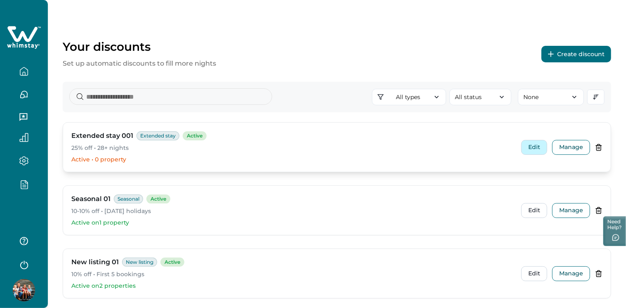
click at [533, 144] on button "Edit" at bounding box center [534, 147] width 26 height 15
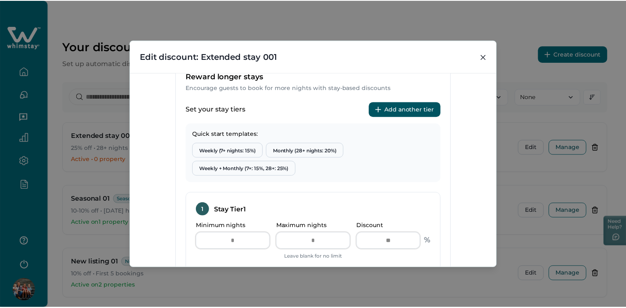
scroll to position [453, 0]
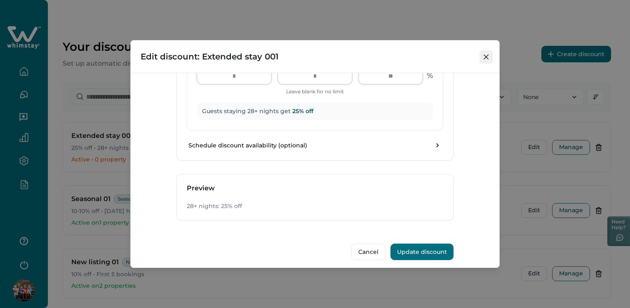
click at [489, 55] on button "Close" at bounding box center [485, 56] width 13 height 13
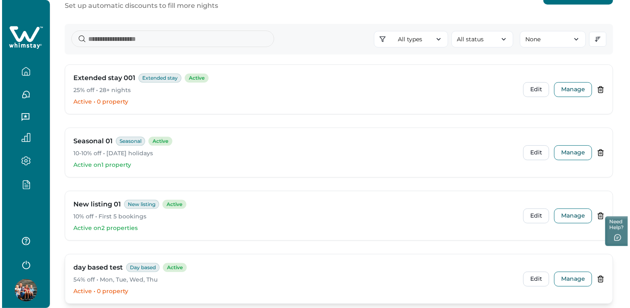
scroll to position [124, 0]
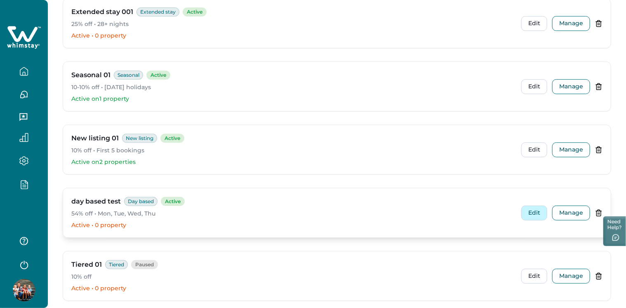
click at [536, 211] on button "Edit" at bounding box center [534, 212] width 26 height 15
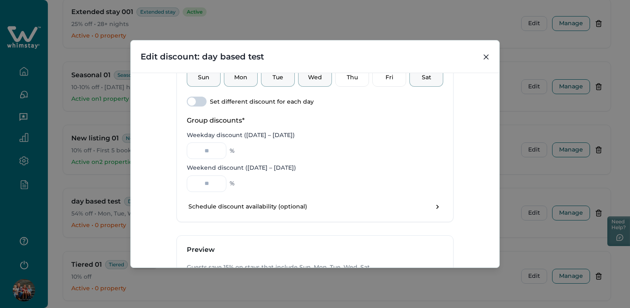
scroll to position [330, 0]
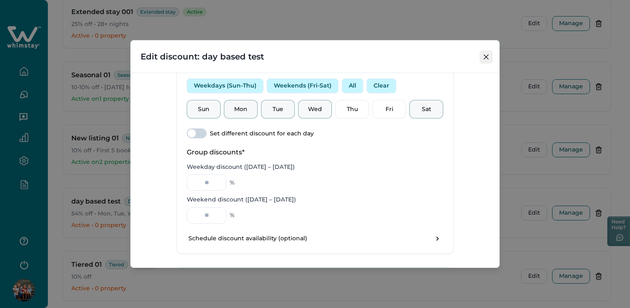
click at [491, 54] on button "Close" at bounding box center [485, 56] width 13 height 13
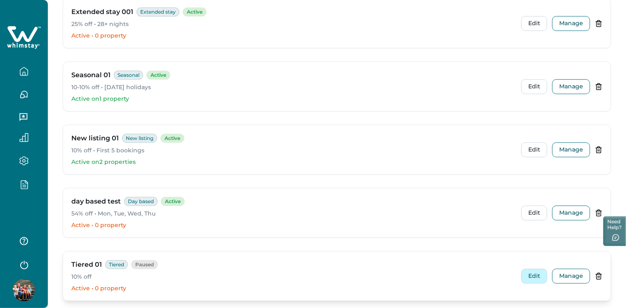
click at [533, 276] on button "Edit" at bounding box center [534, 275] width 26 height 15
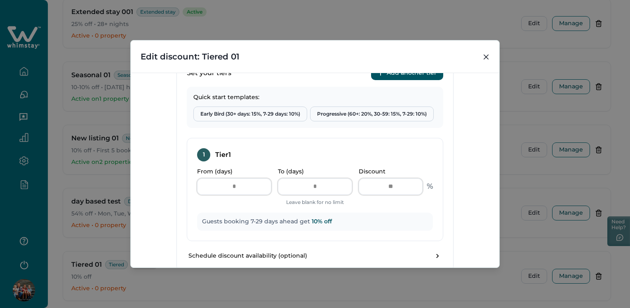
scroll to position [371, 0]
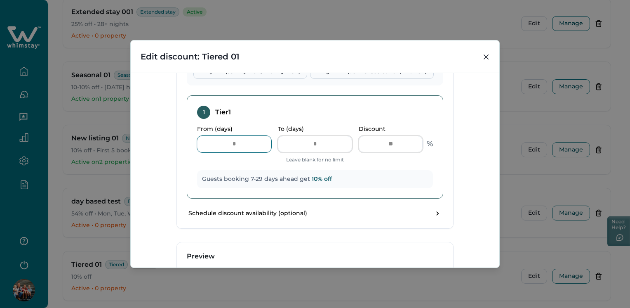
click at [243, 143] on input "*" at bounding box center [234, 144] width 74 height 16
type input "*"
click at [385, 170] on div "Guests booking 1-29 days ahead get 10 % off" at bounding box center [315, 179] width 236 height 18
click at [236, 141] on input "*" at bounding box center [234, 144] width 74 height 16
click at [266, 106] on div "1 Tier 1" at bounding box center [315, 112] width 236 height 13
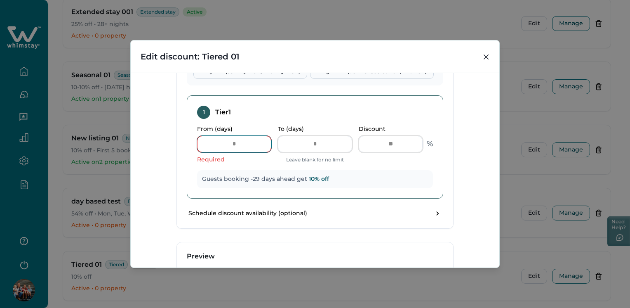
click at [244, 146] on input "From (days)" at bounding box center [234, 144] width 74 height 16
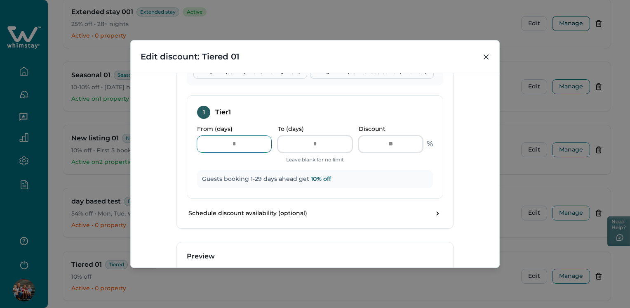
type input "*"
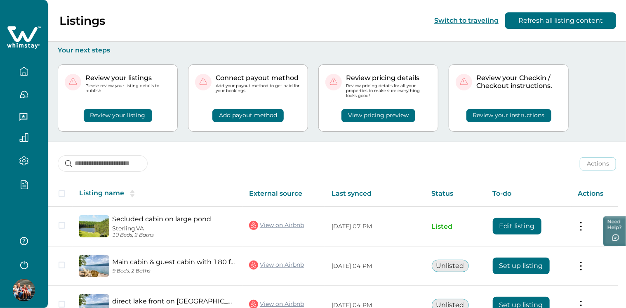
click at [26, 181] on icon "button" at bounding box center [23, 183] width 9 height 9
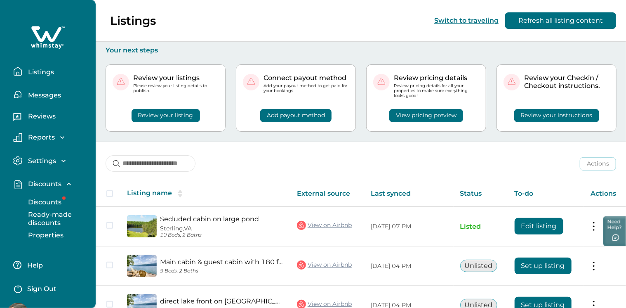
click at [47, 201] on p "Discounts" at bounding box center [44, 202] width 36 height 8
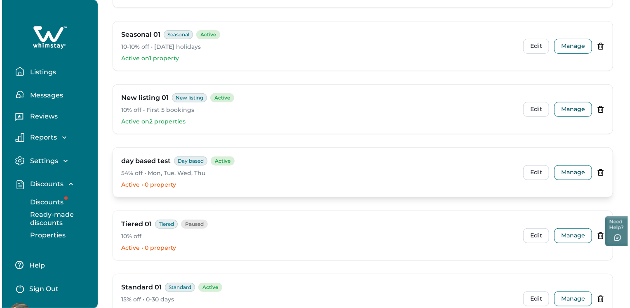
scroll to position [165, 0]
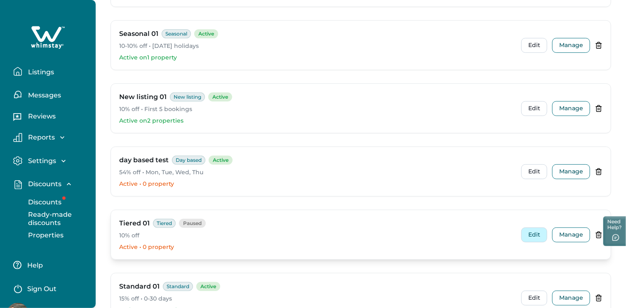
click at [531, 231] on button "Edit" at bounding box center [534, 234] width 26 height 15
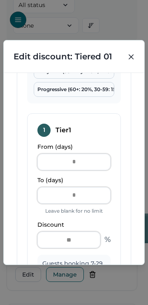
scroll to position [577, 0]
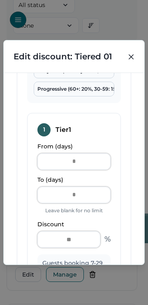
click at [131, 58] on icon "Close" at bounding box center [131, 56] width 5 height 5
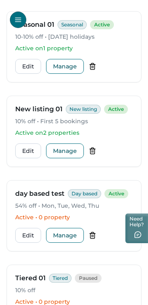
scroll to position [0, 0]
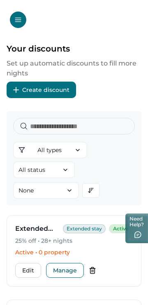
click at [18, 20] on icon "Open Menu" at bounding box center [17, 19] width 7 height 7
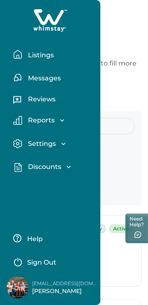
click at [41, 80] on p "Messages" at bounding box center [43, 78] width 35 height 8
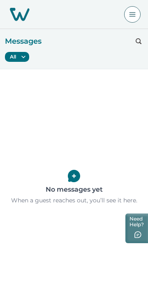
click at [25, 42] on p "Messages" at bounding box center [23, 41] width 37 height 12
click at [28, 40] on p "Messages" at bounding box center [23, 41] width 37 height 12
click at [13, 58] on button "All" at bounding box center [17, 57] width 24 height 10
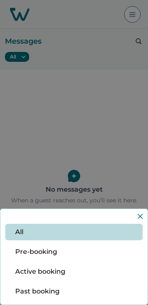
click at [36, 94] on div "All Pre-booking Active booking Past booking" at bounding box center [74, 152] width 148 height 305
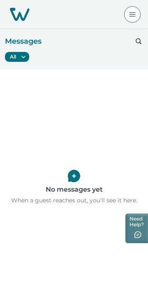
click at [20, 18] on img at bounding box center [20, 14] width 20 height 13
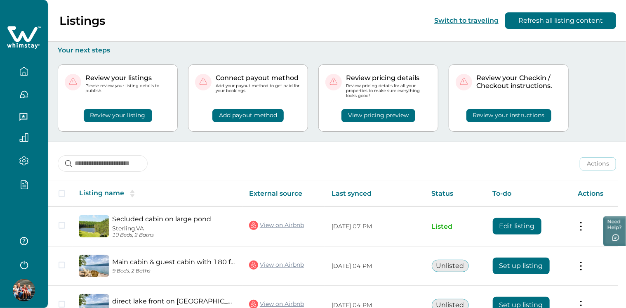
click at [23, 179] on icon "button" at bounding box center [23, 183] width 9 height 9
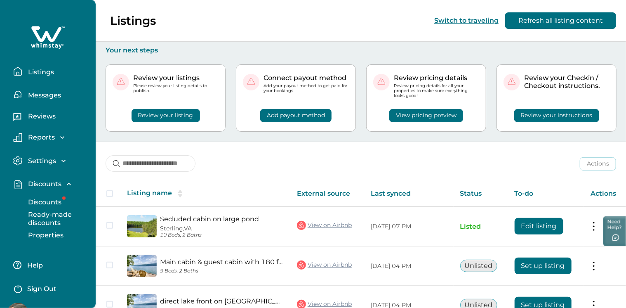
drag, startPoint x: 40, startPoint y: 200, endPoint x: 66, endPoint y: 198, distance: 26.5
click at [40, 202] on p "Discounts" at bounding box center [44, 202] width 36 height 8
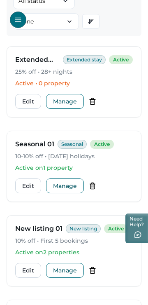
scroll to position [165, 0]
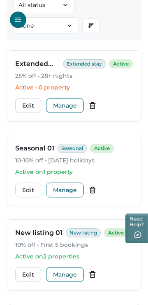
click at [29, 64] on h3 "Extended stay 001" at bounding box center [37, 64] width 45 height 10
click at [28, 110] on button "Edit" at bounding box center [28, 105] width 26 height 15
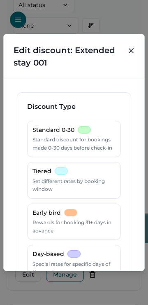
click at [132, 52] on icon "Close" at bounding box center [131, 50] width 5 height 5
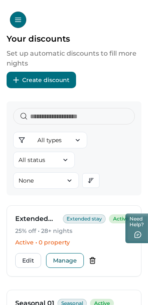
scroll to position [0, 0]
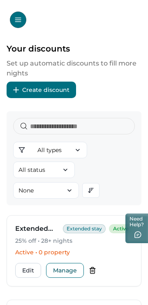
click at [18, 20] on icon "Open Menu" at bounding box center [18, 20] width 6 height 5
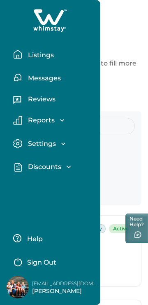
click at [41, 102] on p "Reviews" at bounding box center [41, 99] width 30 height 8
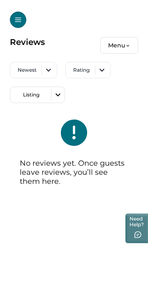
click at [16, 24] on button "Open Menu" at bounding box center [18, 20] width 16 height 16
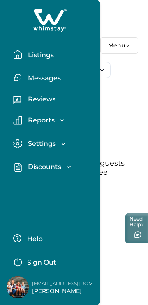
click at [40, 139] on button "Settings" at bounding box center [53, 143] width 81 height 9
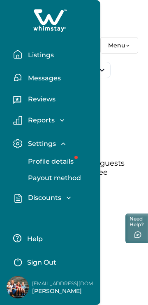
click at [39, 143] on p "Settings" at bounding box center [41, 144] width 31 height 8
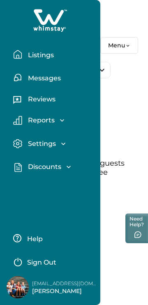
click at [51, 167] on p "Discounts" at bounding box center [44, 167] width 36 height 8
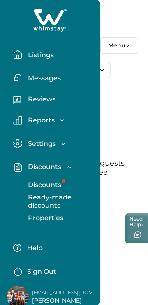
click at [49, 187] on p "Discounts" at bounding box center [44, 185] width 36 height 8
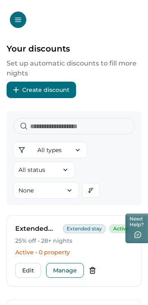
click at [14, 23] on icon "Open Menu" at bounding box center [17, 19] width 7 height 7
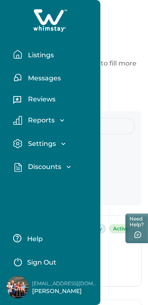
click at [35, 78] on p "Messages" at bounding box center [43, 78] width 35 height 8
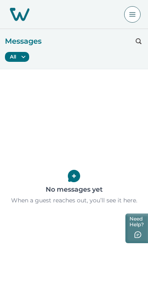
click at [25, 38] on p "Messages" at bounding box center [23, 41] width 37 height 12
click at [136, 15] on button "Open Menu" at bounding box center [133, 14] width 16 height 16
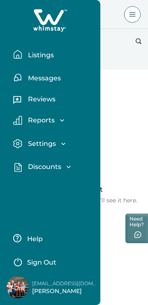
click at [42, 170] on p "Discounts" at bounding box center [44, 167] width 36 height 8
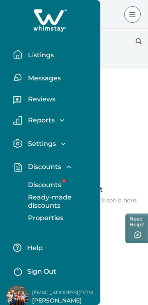
click at [45, 188] on p "Discounts" at bounding box center [44, 185] width 36 height 8
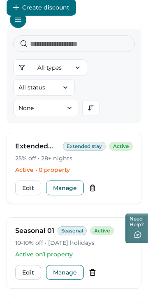
scroll to position [165, 0]
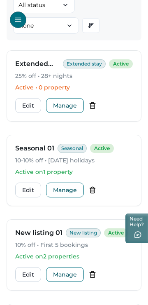
click at [34, 191] on button "Edit" at bounding box center [28, 190] width 26 height 15
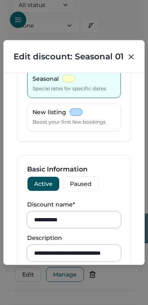
scroll to position [289, 0]
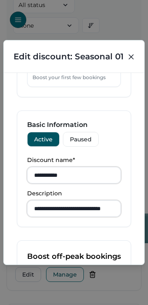
click at [132, 56] on icon "Close" at bounding box center [131, 56] width 5 height 5
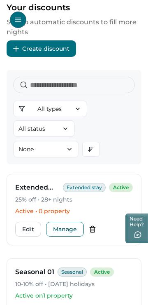
scroll to position [0, 0]
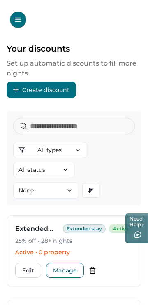
click at [51, 89] on button "Create discount" at bounding box center [42, 90] width 70 height 16
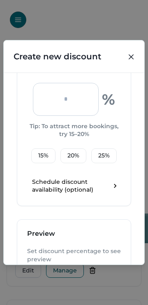
scroll to position [495, 0]
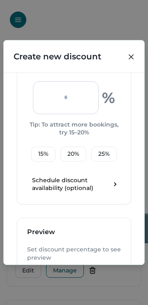
click at [66, 183] on p "Schedule discount availability (optional)" at bounding box center [71, 184] width 79 height 16
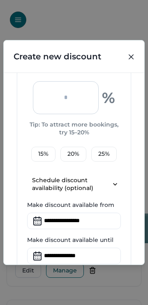
click at [66, 188] on p "Schedule discount availability (optional)" at bounding box center [71, 184] width 79 height 16
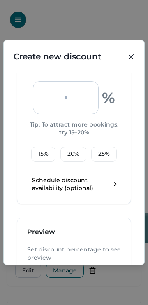
click at [66, 188] on p "Schedule discount availability (optional)" at bounding box center [71, 184] width 79 height 16
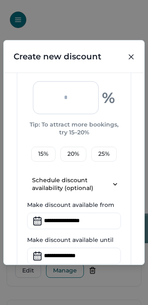
click at [66, 188] on p "Schedule discount availability (optional)" at bounding box center [71, 184] width 79 height 16
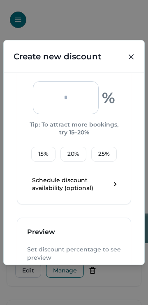
click at [38, 187] on p "Schedule discount availability (optional)" at bounding box center [71, 184] width 79 height 16
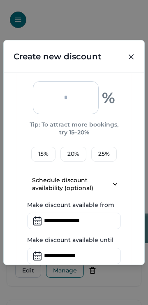
click at [111, 188] on icon "toggle schedule" at bounding box center [115, 184] width 8 height 8
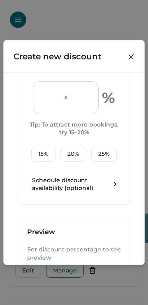
click at [51, 190] on p "Schedule discount availability (optional)" at bounding box center [71, 184] width 79 height 16
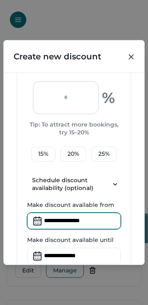
click at [52, 229] on input at bounding box center [74, 221] width 94 height 16
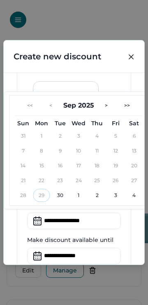
click at [124, 90] on div "% Tip: To attract more bookings, try 15–20% 15 % 20 % 25 % Schedule discount av…" at bounding box center [74, 197] width 114 height 232
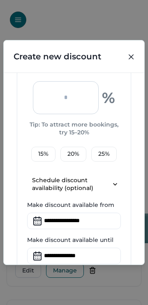
click at [54, 190] on p "Schedule discount availability (optional)" at bounding box center [71, 184] width 79 height 16
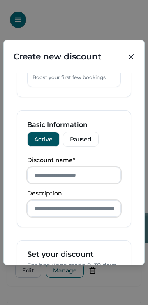
scroll to position [206, 0]
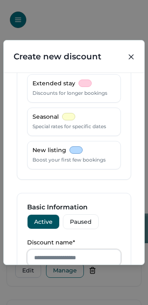
click at [132, 56] on icon "Close" at bounding box center [131, 56] width 5 height 5
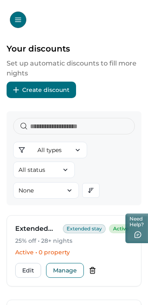
click at [40, 87] on button "Create discount" at bounding box center [42, 90] width 70 height 16
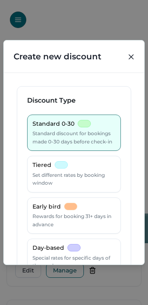
click at [66, 124] on p "Standard 0-30" at bounding box center [54, 124] width 42 height 8
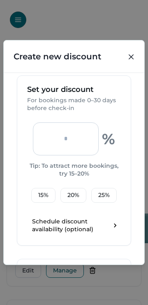
scroll to position [289, 0]
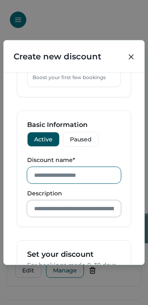
click at [56, 179] on input "Discount name*" at bounding box center [74, 175] width 94 height 16
type input "*"
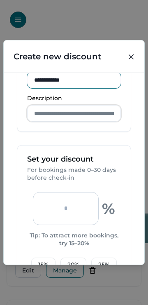
scroll to position [453, 0]
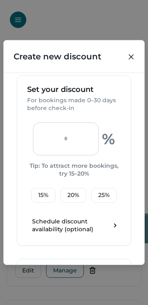
type input "**********"
click at [42, 201] on button "15 %" at bounding box center [43, 195] width 24 height 15
type input "**"
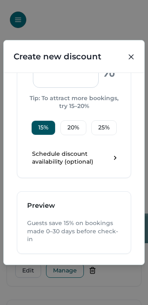
scroll to position [569, 0]
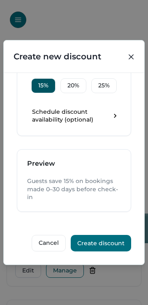
click at [106, 242] on button "Create discount" at bounding box center [101, 243] width 61 height 16
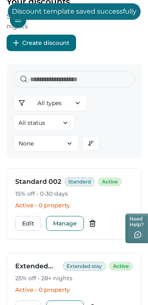
scroll to position [82, 0]
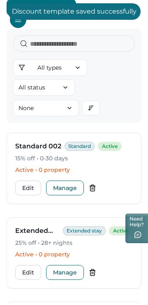
click at [31, 191] on button "Edit" at bounding box center [28, 188] width 26 height 15
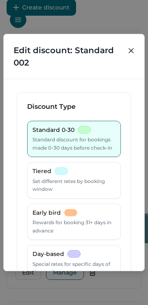
click at [132, 51] on icon "Close" at bounding box center [131, 50] width 5 height 5
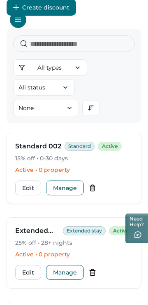
click at [28, 188] on button "Edit" at bounding box center [28, 188] width 26 height 15
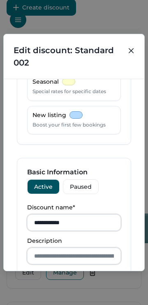
scroll to position [371, 0]
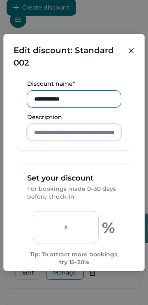
click at [81, 107] on input "**********" at bounding box center [74, 99] width 94 height 16
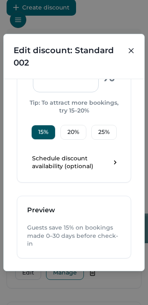
scroll to position [569, 0]
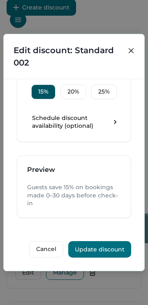
type input "**********"
click at [104, 248] on button "Update discount" at bounding box center [99, 249] width 63 height 16
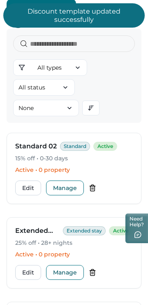
click at [30, 187] on button "Edit" at bounding box center [28, 188] width 26 height 15
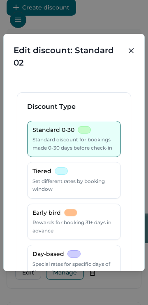
click at [131, 50] on icon "Close" at bounding box center [131, 50] width 5 height 5
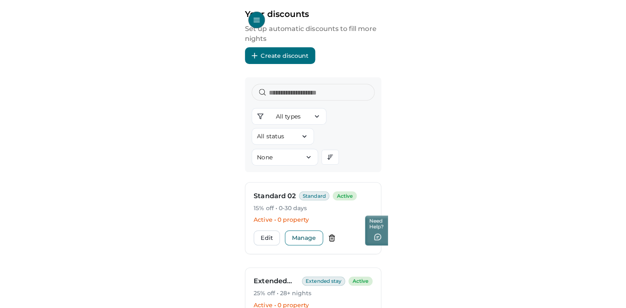
scroll to position [0, 0]
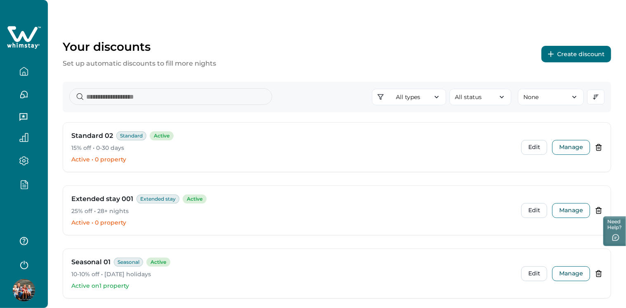
click at [24, 179] on icon "button" at bounding box center [23, 183] width 9 height 9
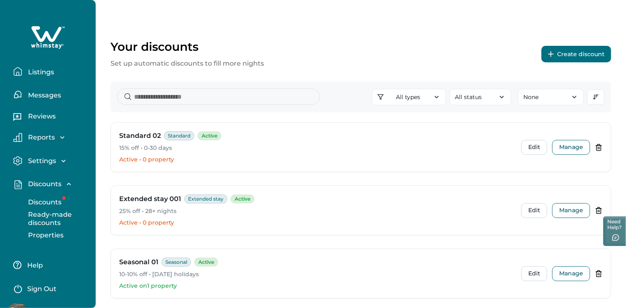
click at [43, 202] on p "Discounts" at bounding box center [44, 202] width 36 height 8
click at [577, 96] on icon "button" at bounding box center [574, 97] width 8 height 8
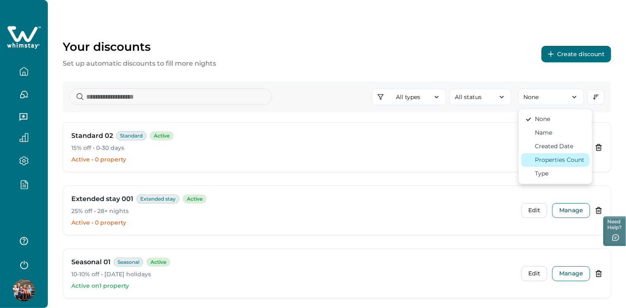
click at [556, 159] on div "Properties Count" at bounding box center [559, 159] width 49 height 9
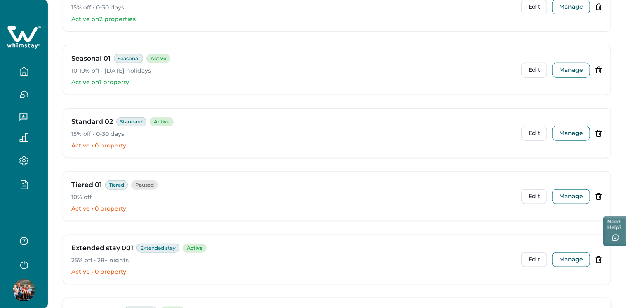
scroll to position [330, 0]
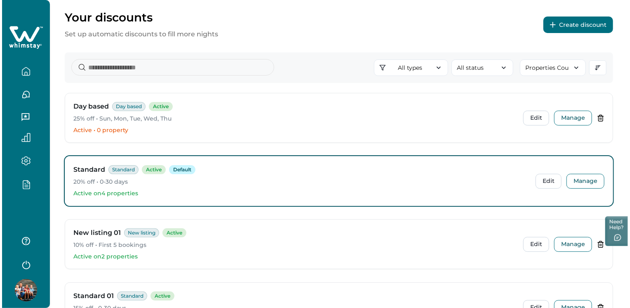
scroll to position [41, 0]
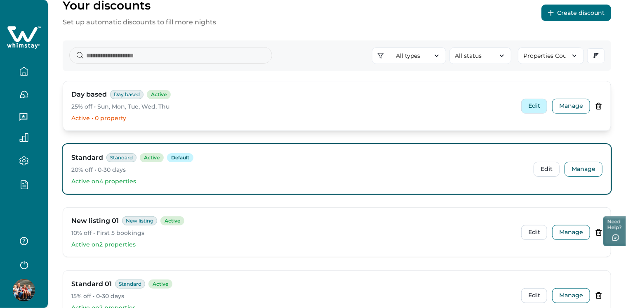
click at [526, 108] on button "Edit" at bounding box center [534, 106] width 26 height 15
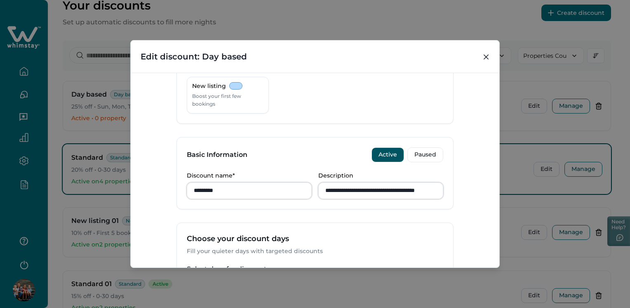
scroll to position [106, 0]
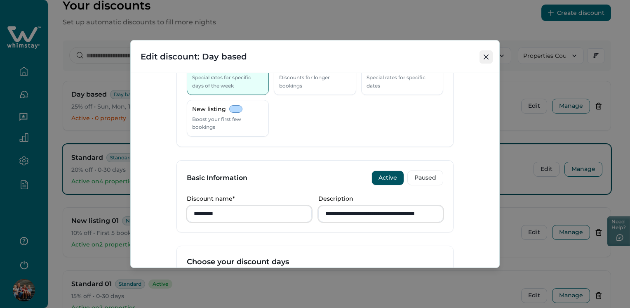
click at [489, 54] on button "Close" at bounding box center [485, 56] width 13 height 13
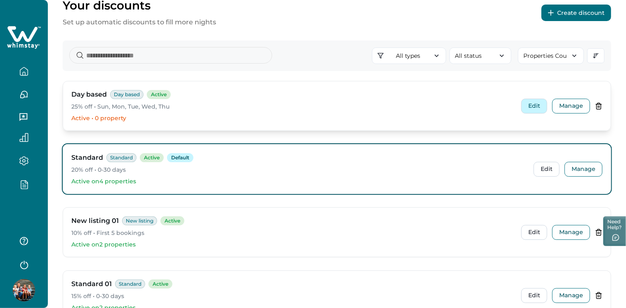
click at [532, 106] on button "Edit" at bounding box center [534, 106] width 26 height 15
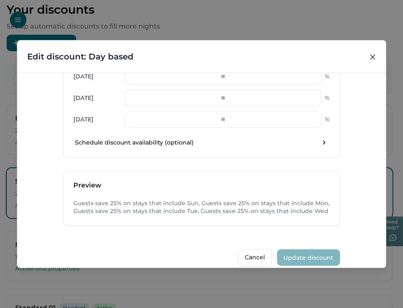
scroll to position [428, 0]
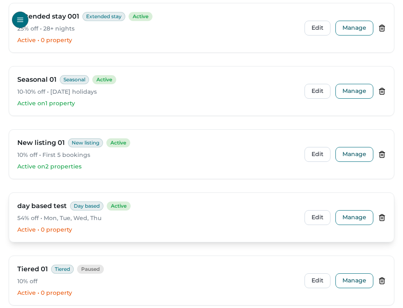
scroll to position [330, 0]
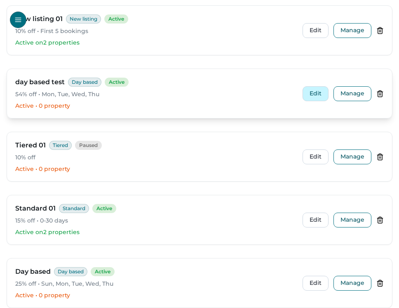
click at [313, 93] on button "Edit" at bounding box center [316, 93] width 26 height 15
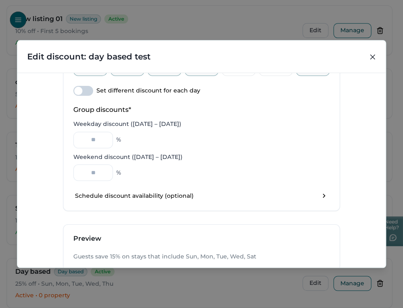
scroll to position [395, 0]
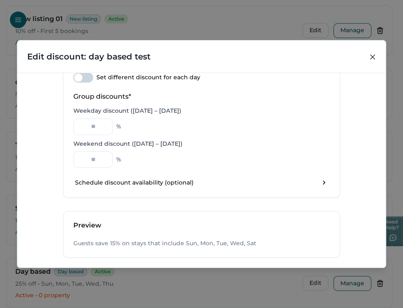
click at [87, 75] on span at bounding box center [83, 78] width 20 height 10
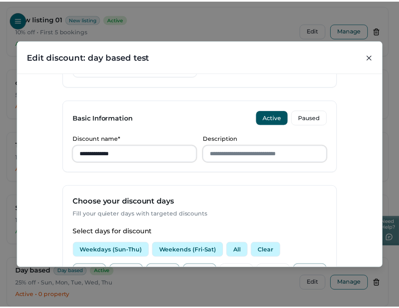
scroll to position [172, 0]
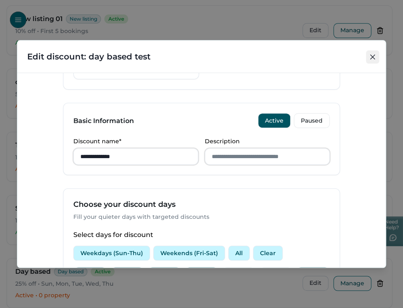
click at [372, 54] on icon "Close" at bounding box center [372, 56] width 5 height 5
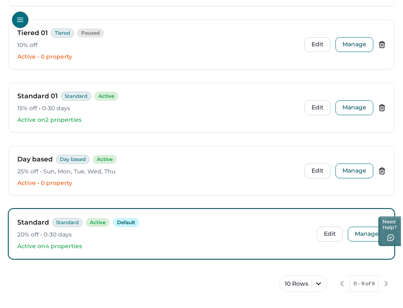
scroll to position [445, 0]
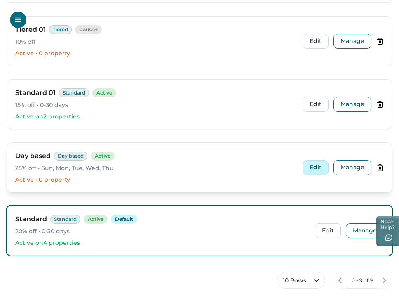
click at [312, 165] on button "Edit" at bounding box center [316, 167] width 26 height 15
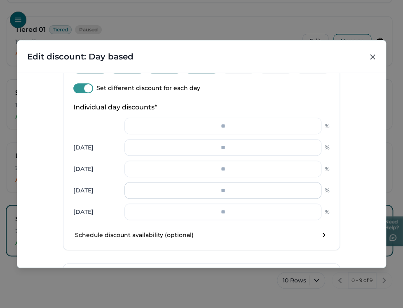
scroll to position [371, 0]
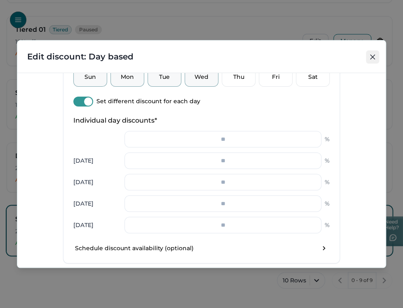
click at [373, 54] on icon "Close" at bounding box center [372, 56] width 5 height 5
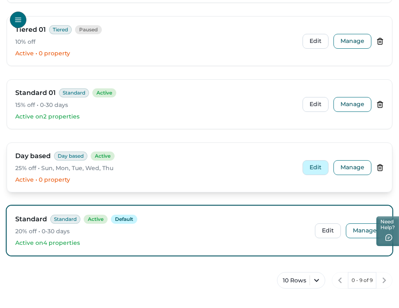
click at [316, 166] on button "Edit" at bounding box center [316, 167] width 26 height 15
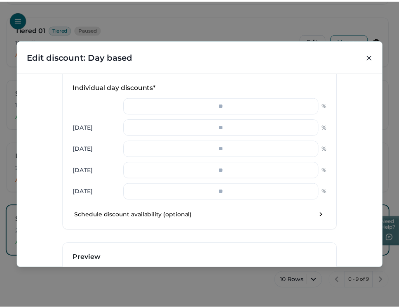
scroll to position [412, 0]
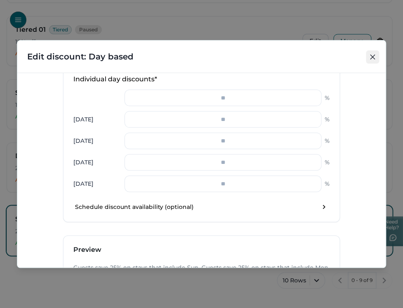
click at [373, 56] on icon "Close" at bounding box center [372, 56] width 5 height 5
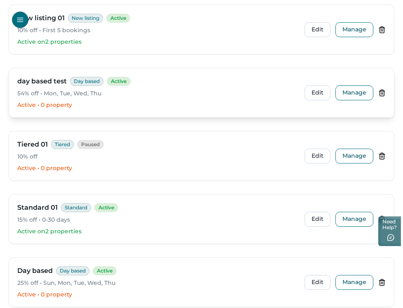
scroll to position [404, 0]
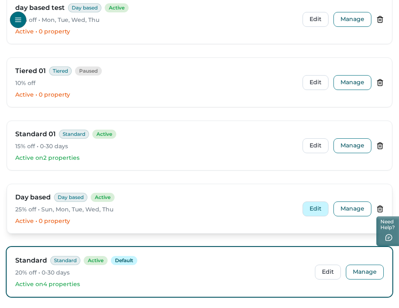
click at [315, 203] on button "Edit" at bounding box center [316, 208] width 26 height 15
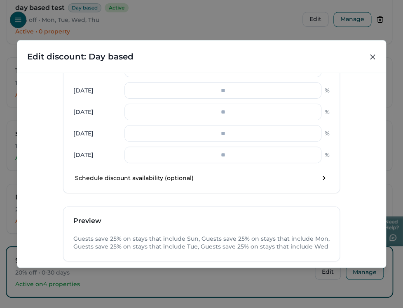
scroll to position [362, 0]
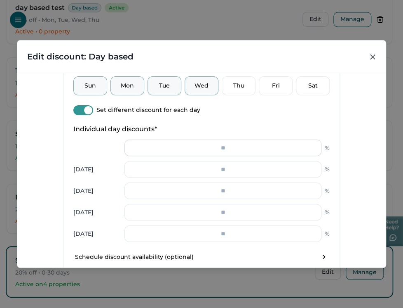
click at [247, 149] on input "number" at bounding box center [223, 147] width 197 height 16
click at [91, 136] on div "Select days for discount Weekdays (Sun-Thu) Weekends (Fri-Sat) All Clear Sun Mo…" at bounding box center [201, 155] width 276 height 231
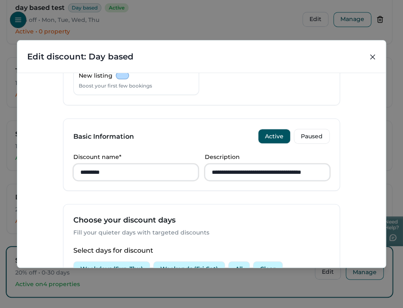
scroll to position [33, 0]
